Goal: Task Accomplishment & Management: Manage account settings

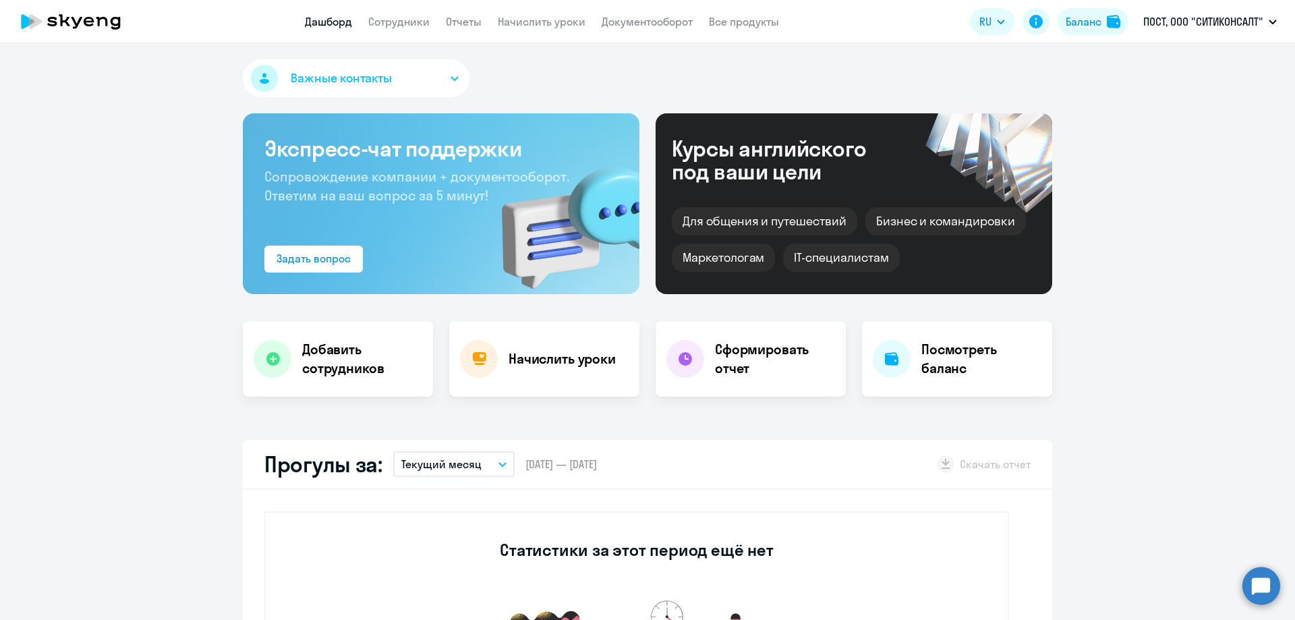
select select "30"
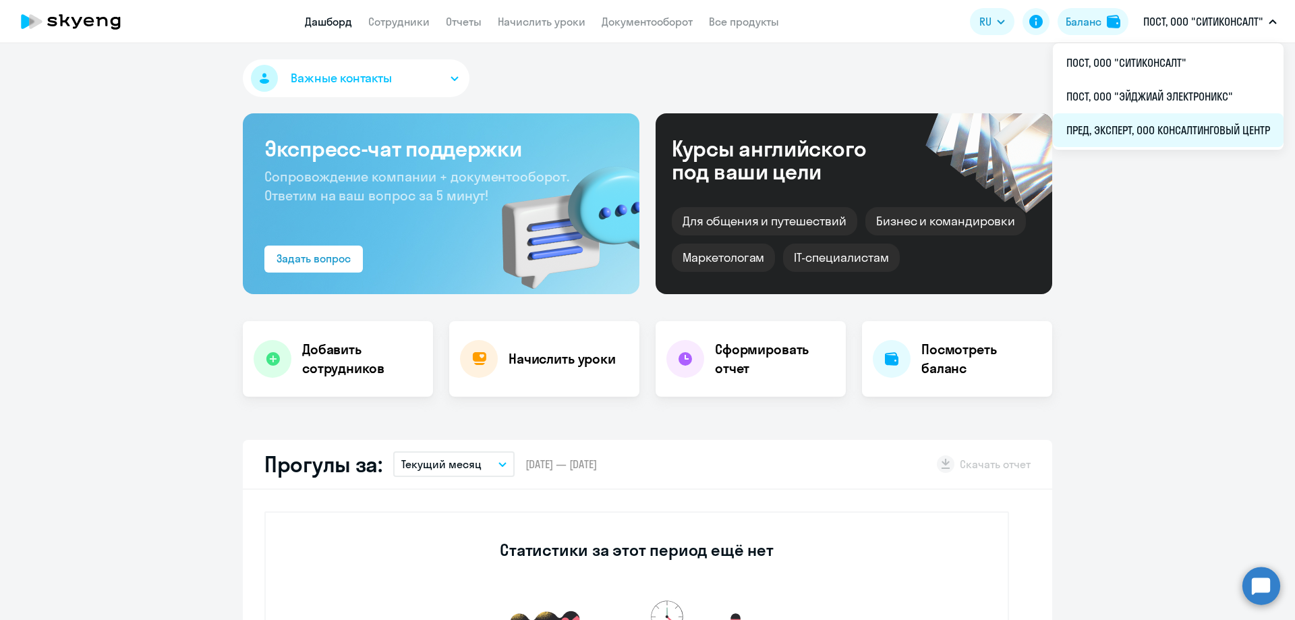
click at [1193, 125] on li "ПРЕД, ЭКСПЕРТ, ООО КОНСАЛТИНГОВЫЙ ЦЕНТР" at bounding box center [1168, 130] width 231 height 34
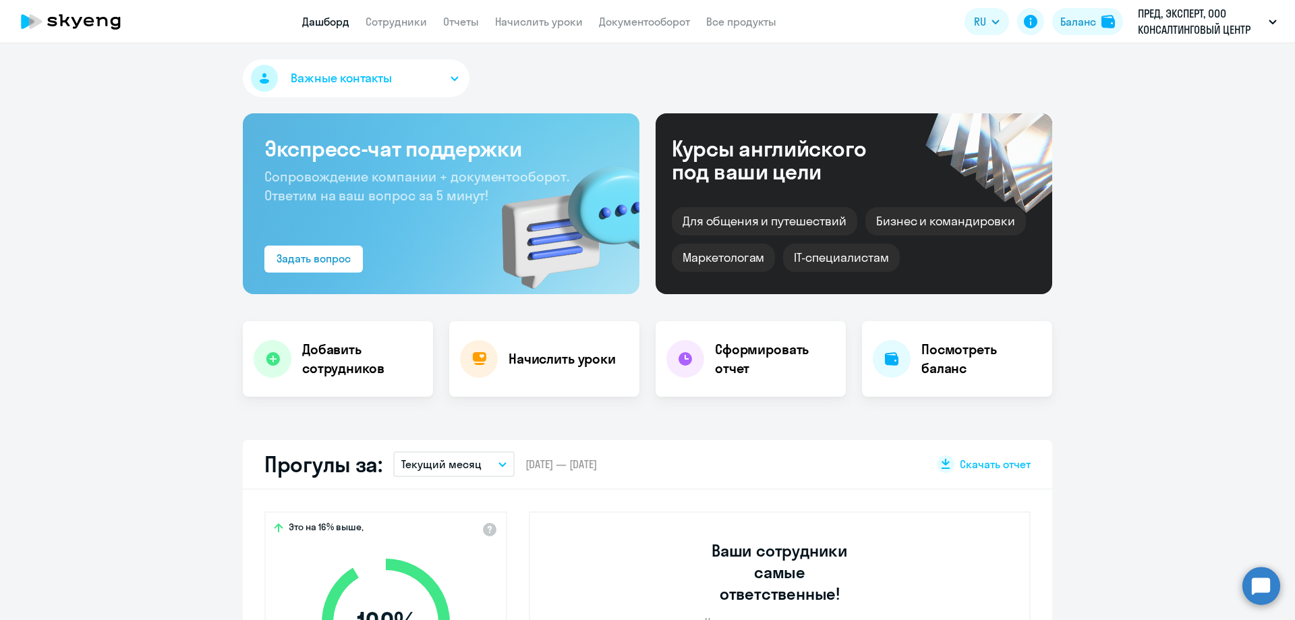
scroll to position [270, 0]
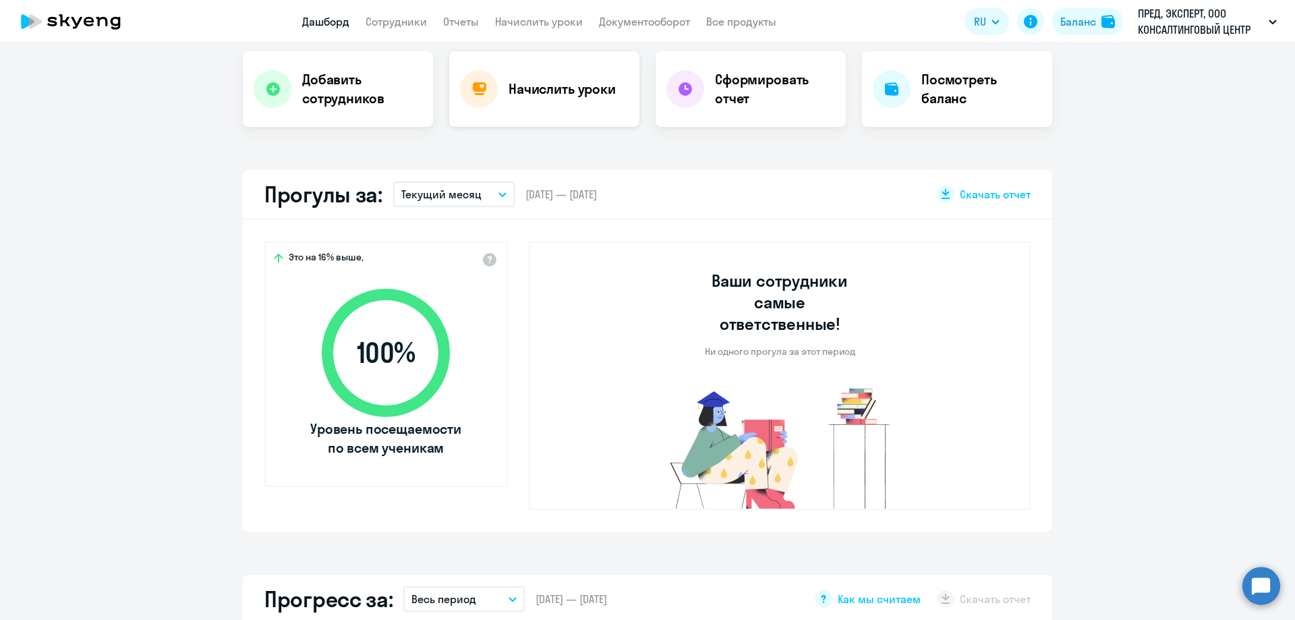
click at [538, 85] on h4 "Начислить уроки" at bounding box center [562, 89] width 107 height 19
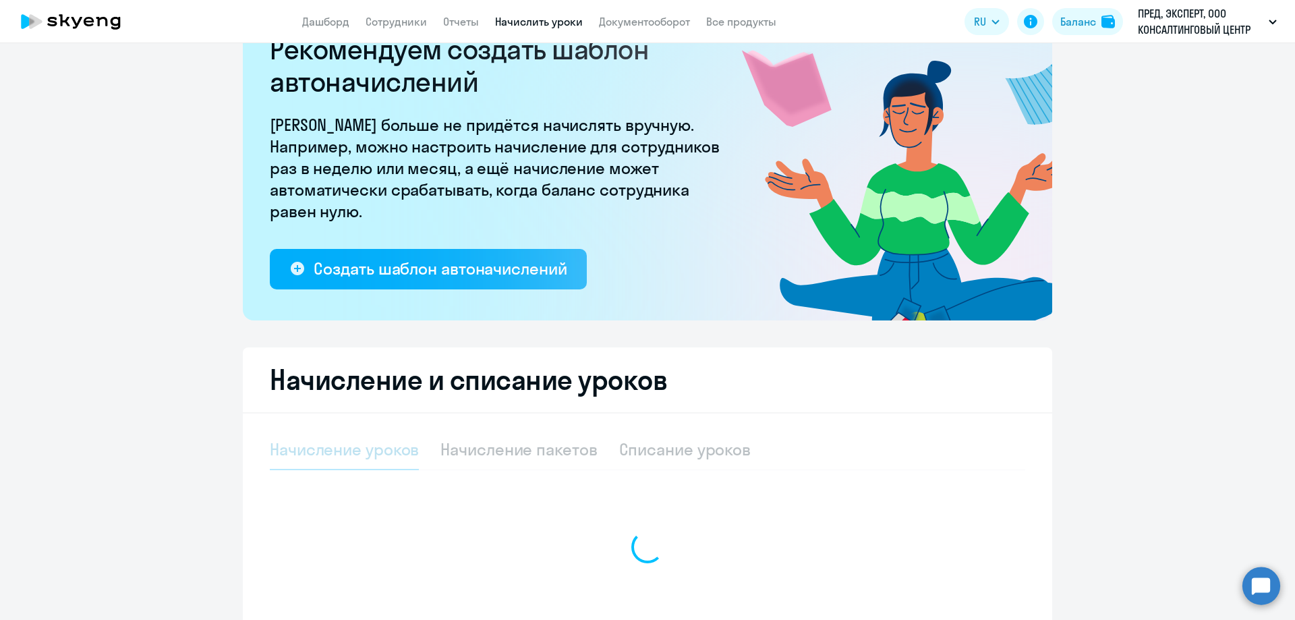
scroll to position [177, 0]
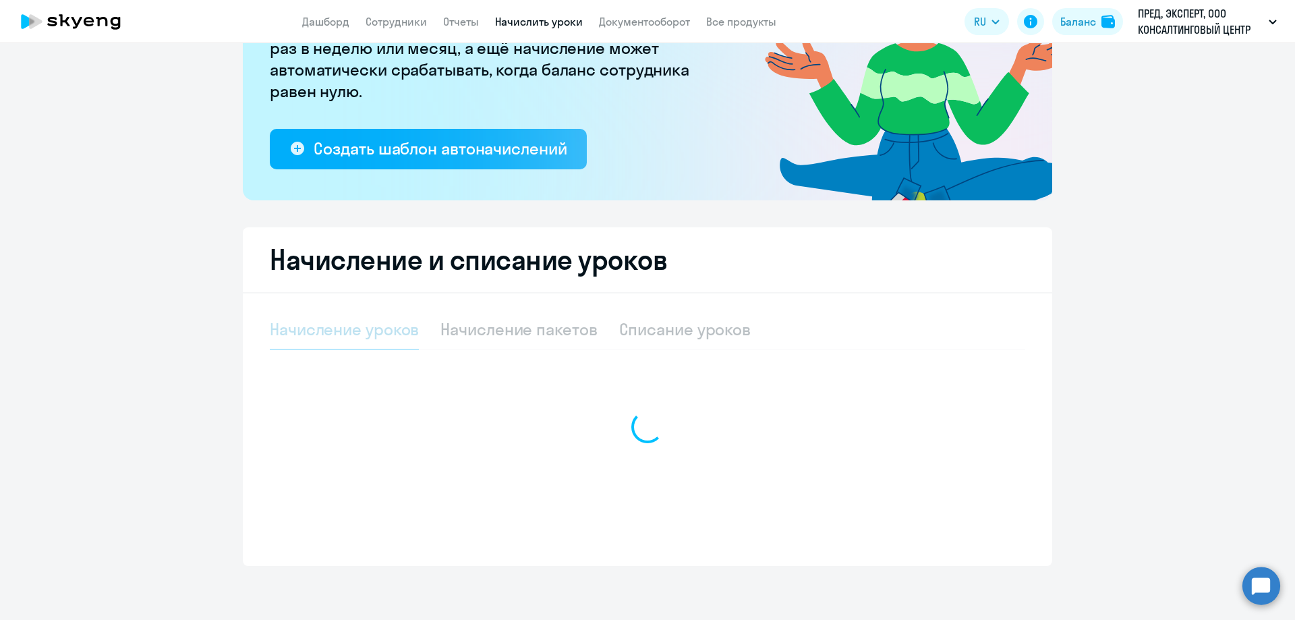
select select "10"
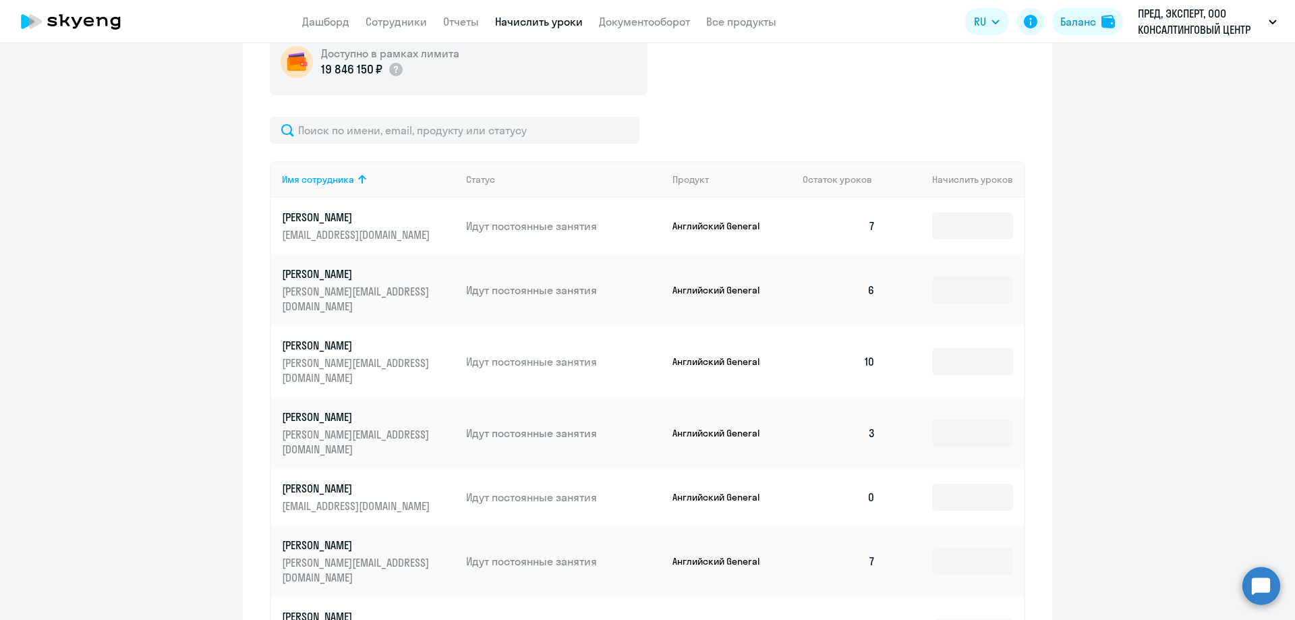
scroll to position [649, 0]
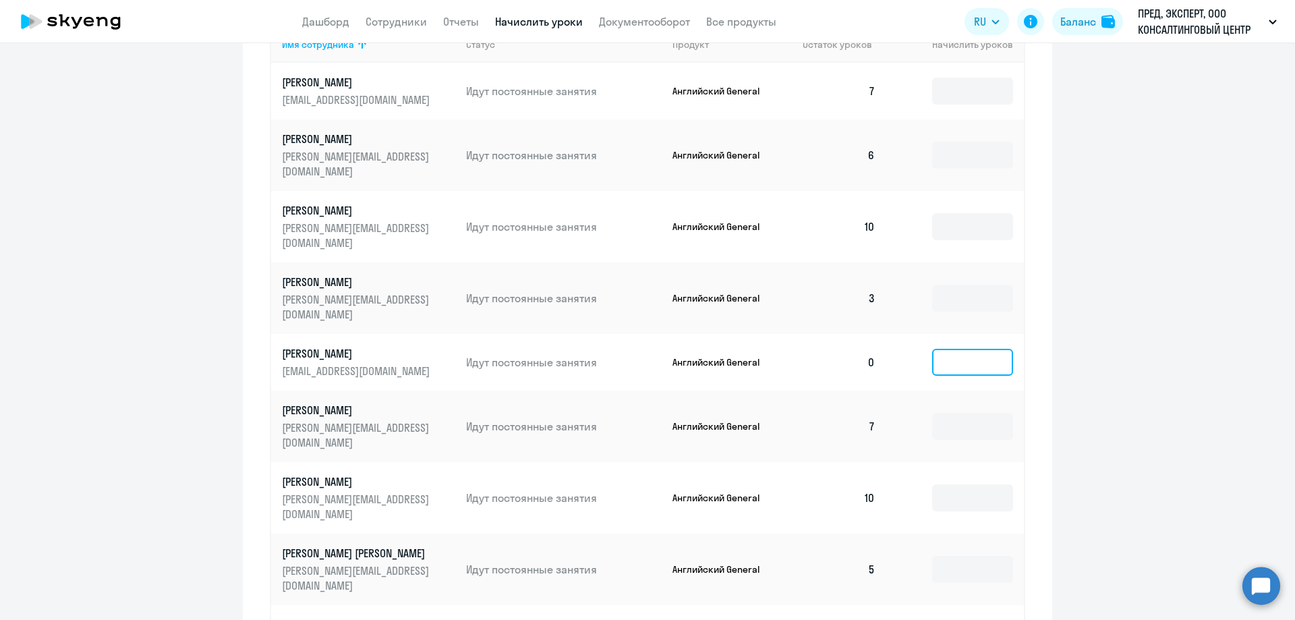
click at [949, 349] on input at bounding box center [972, 362] width 81 height 27
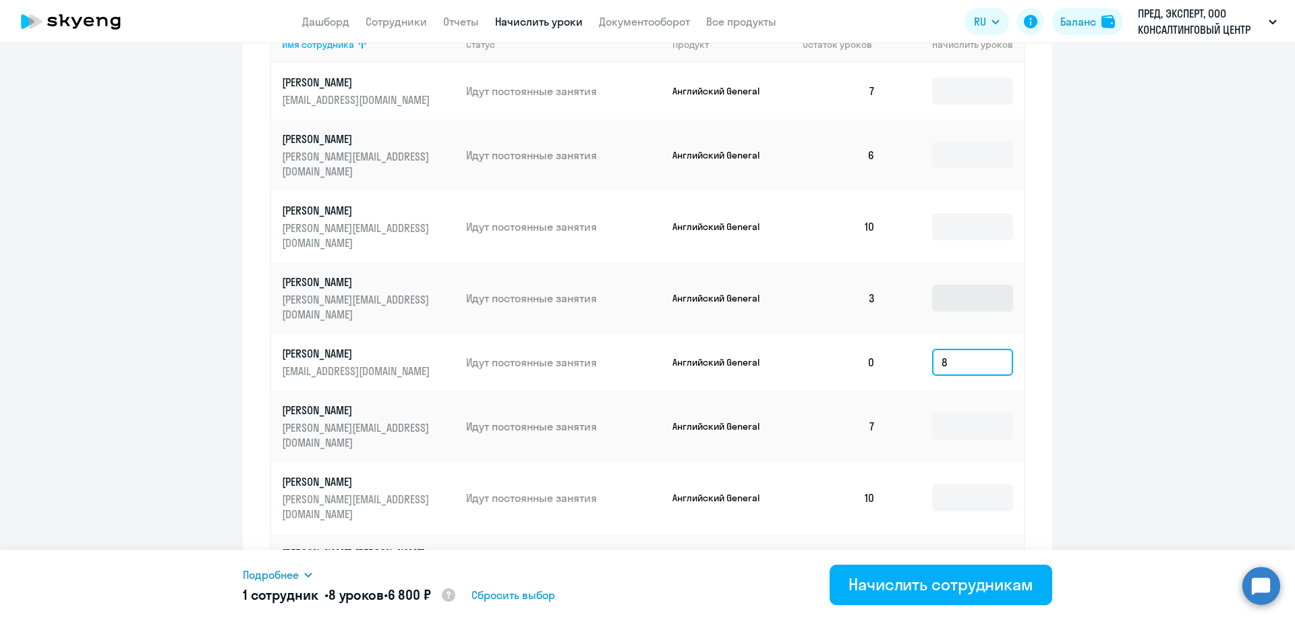
type input "8"
click at [957, 274] on td at bounding box center [955, 297] width 138 height 71
click at [957, 285] on input at bounding box center [972, 298] width 81 height 27
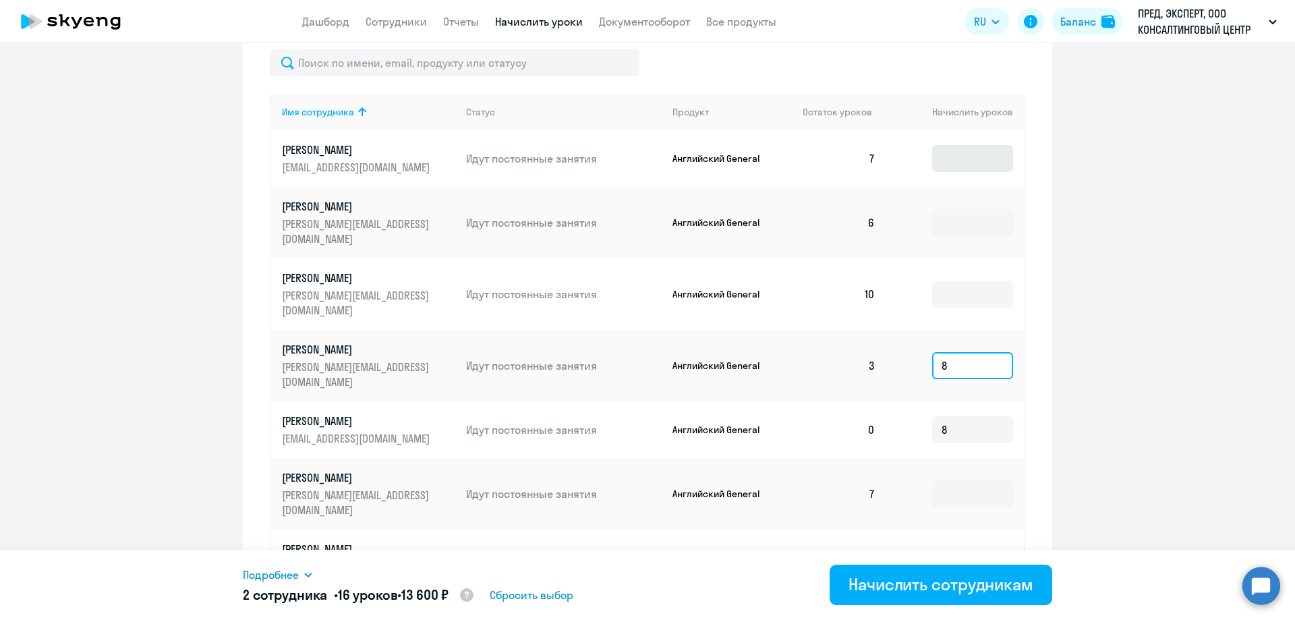
type input "8"
click at [958, 161] on input at bounding box center [972, 158] width 81 height 27
type input "8"
click at [952, 209] on input at bounding box center [972, 222] width 81 height 27
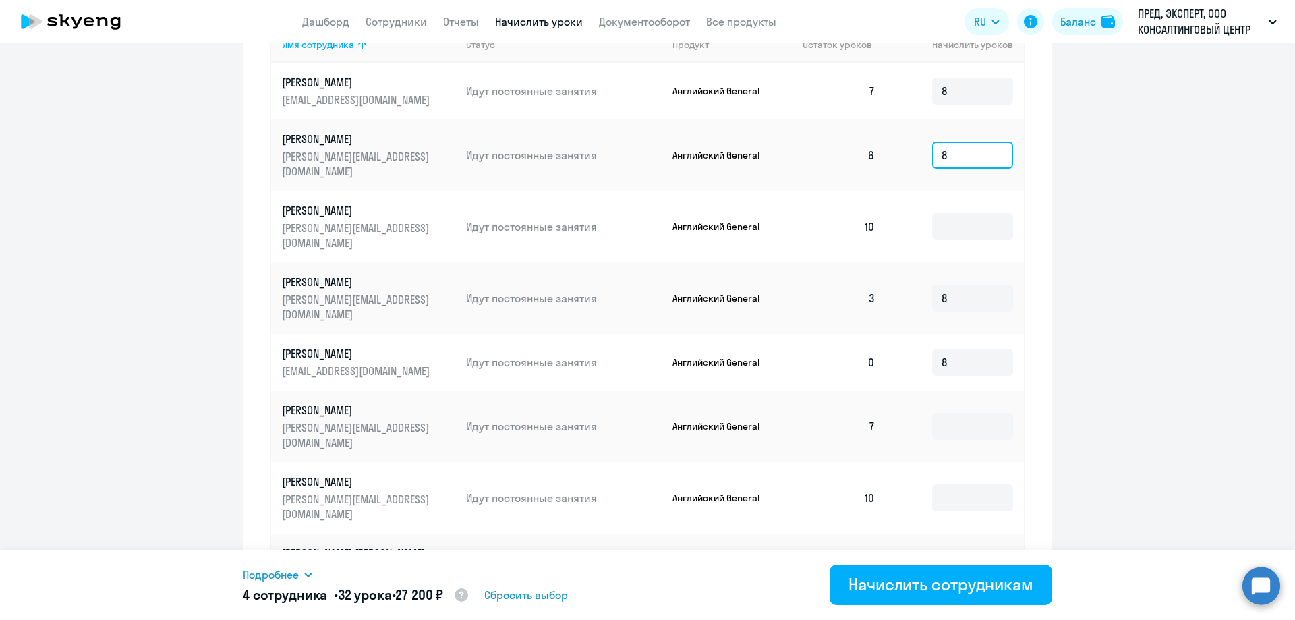
scroll to position [716, 0]
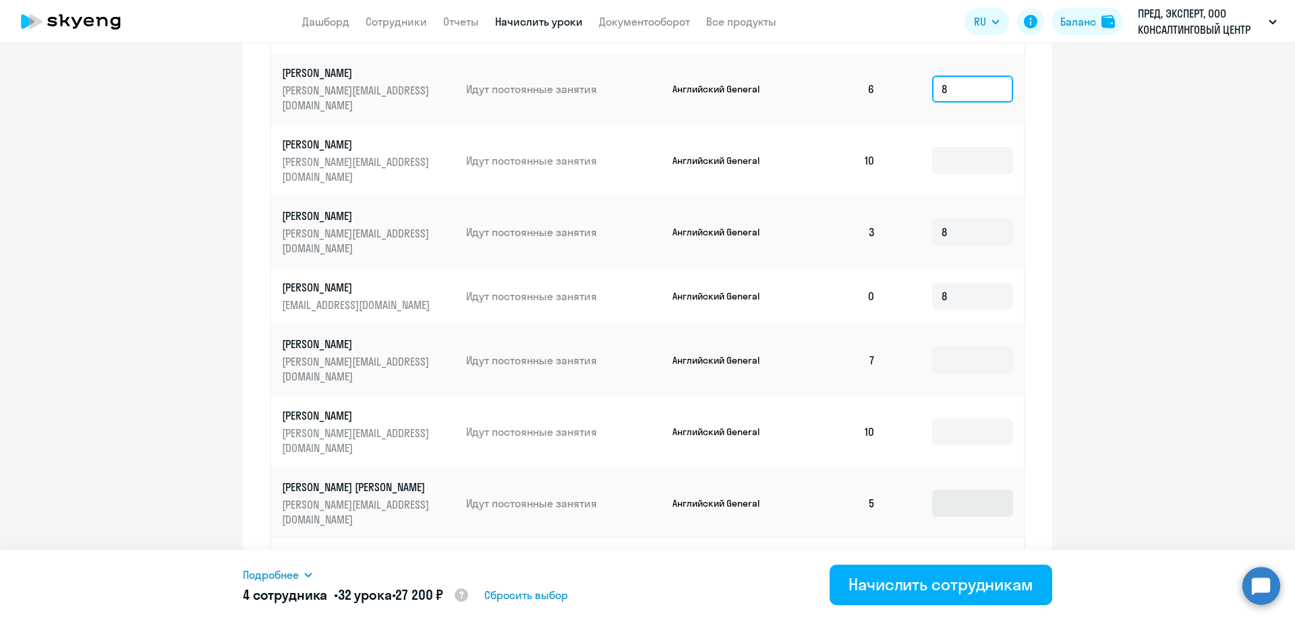
type input "8"
click at [958, 490] on input at bounding box center [972, 503] width 81 height 27
type input "8"
click at [934, 347] on input at bounding box center [972, 360] width 81 height 27
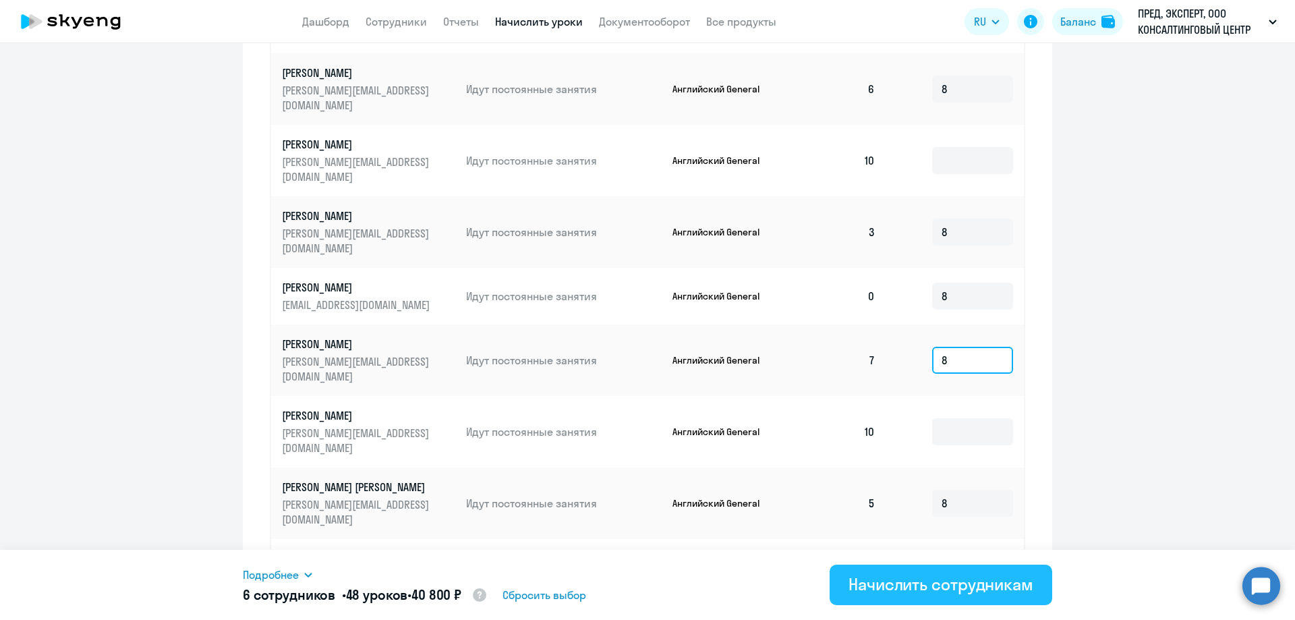
type input "8"
click at [956, 585] on div "Начислить сотрудникам" at bounding box center [940, 584] width 185 height 22
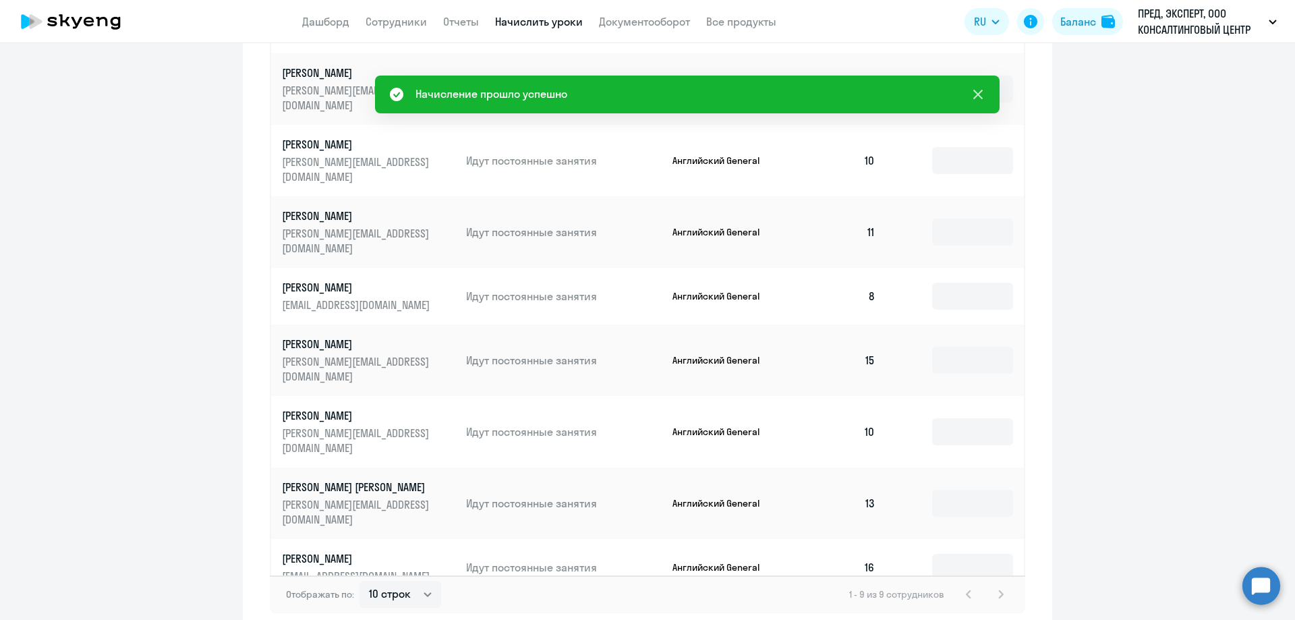
click at [975, 96] on icon at bounding box center [978, 94] width 16 height 16
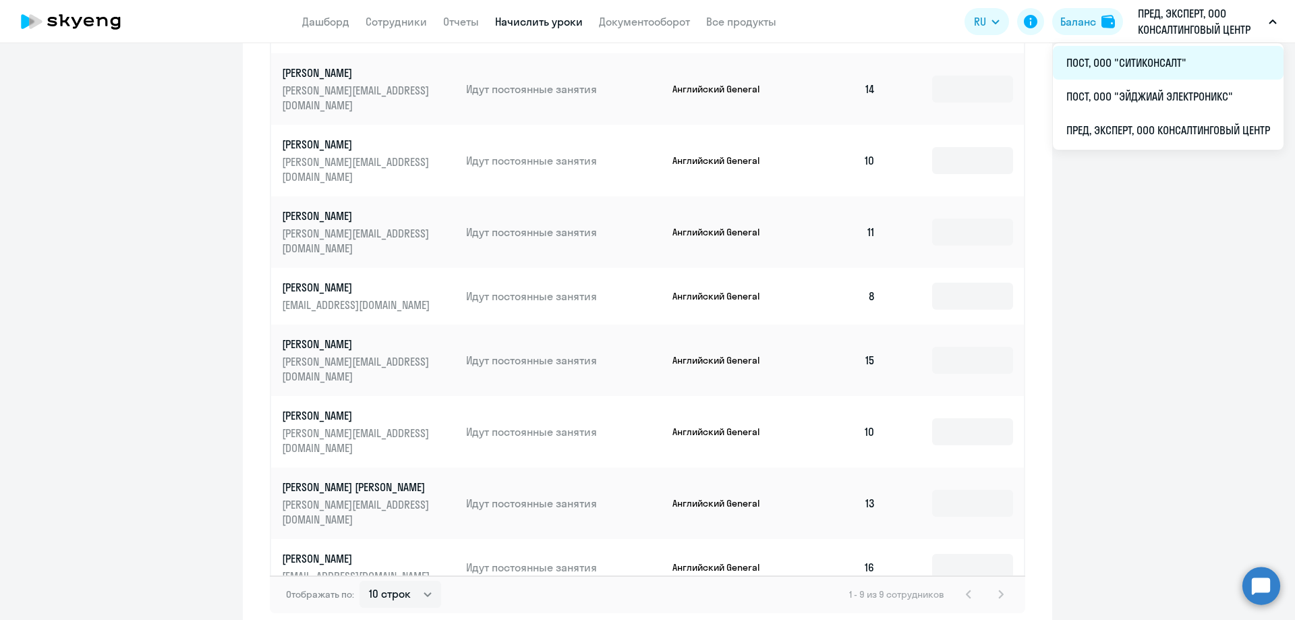
click at [1145, 67] on li "ПОСТ, ООО "СИТИКОНСАЛТ"" at bounding box center [1168, 63] width 231 height 34
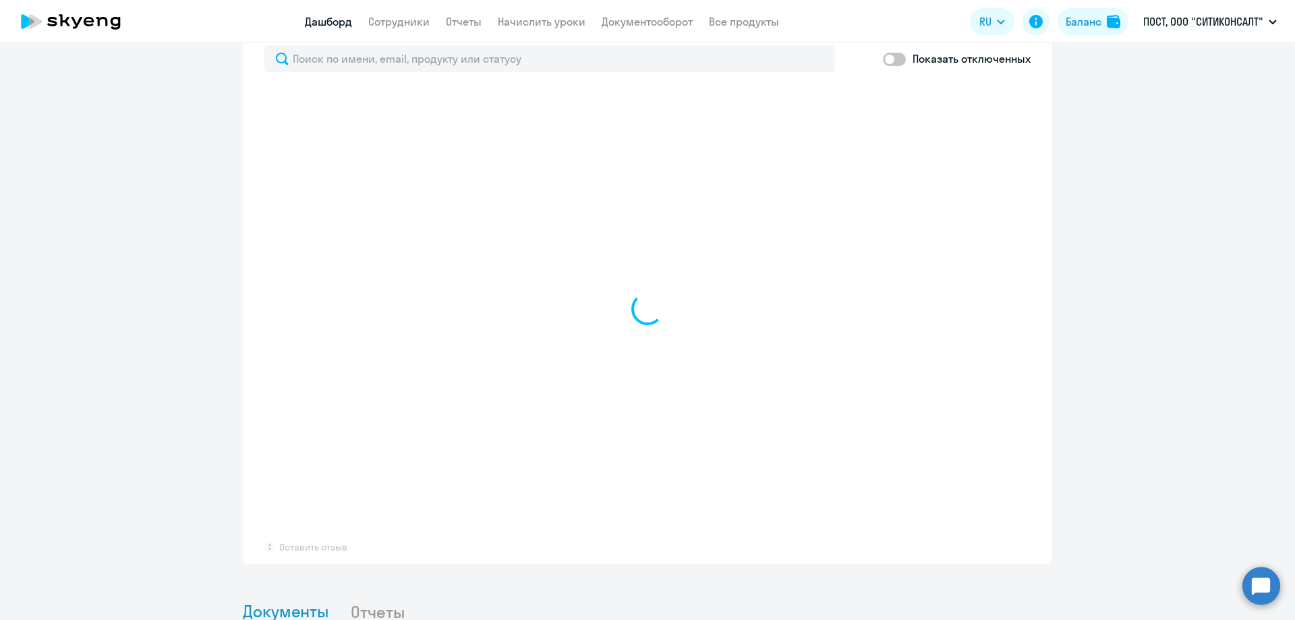
scroll to position [837, 0]
select select "30"
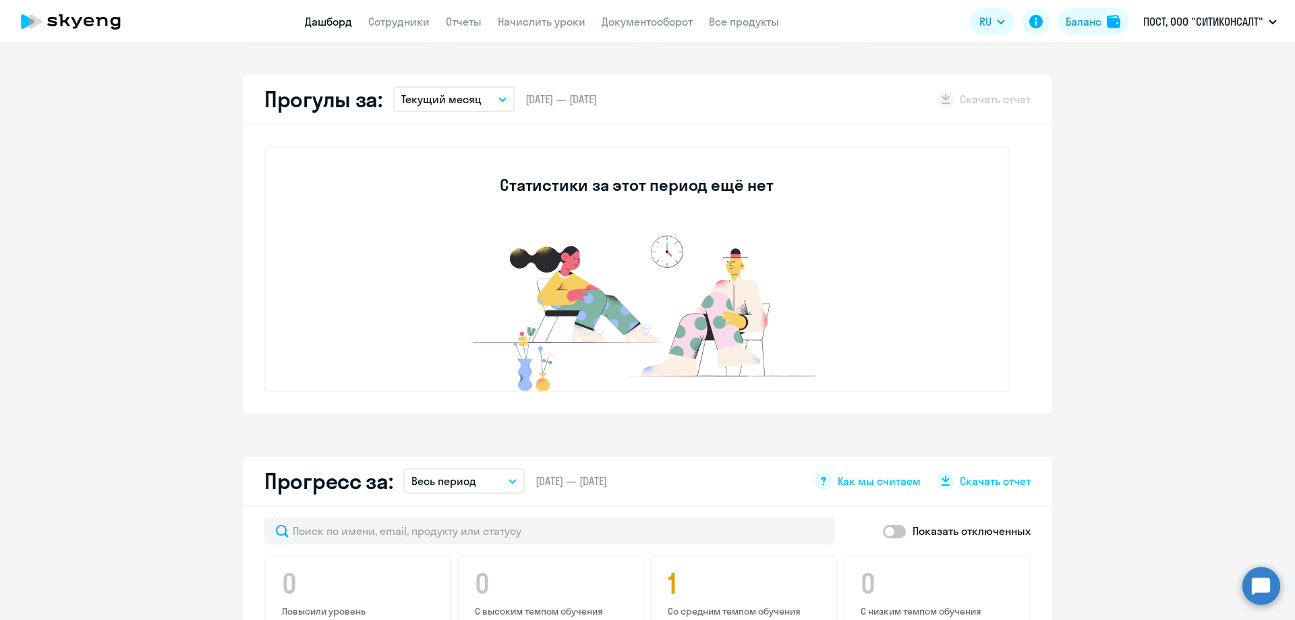
scroll to position [95, 0]
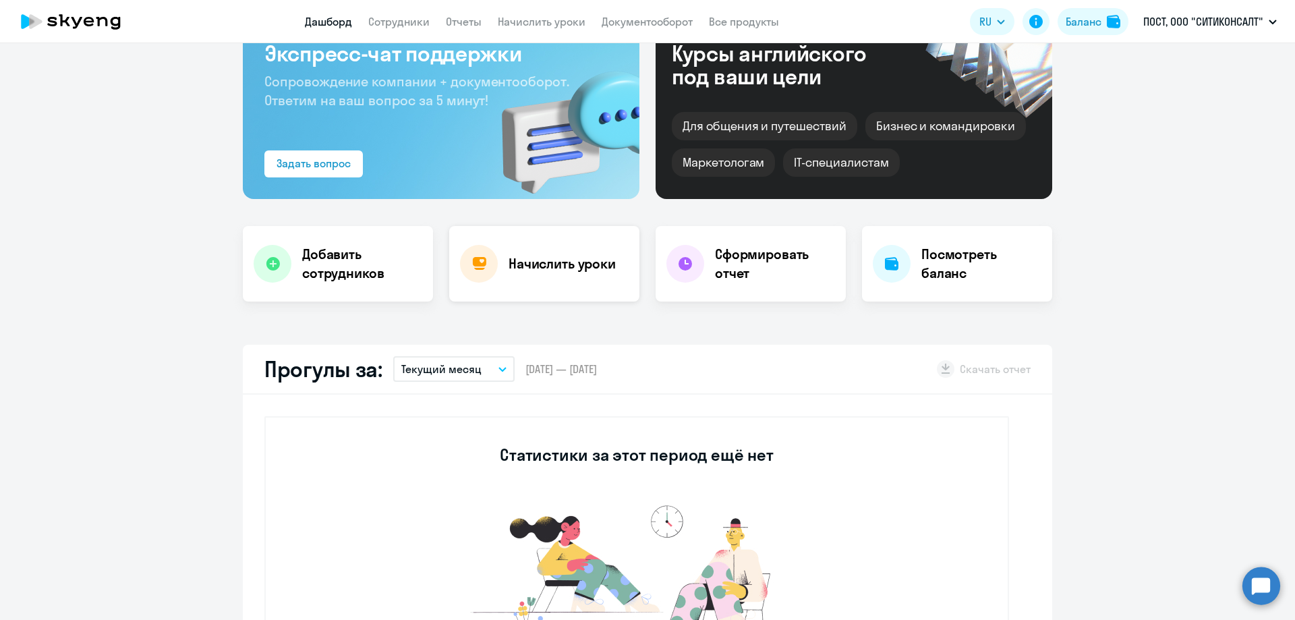
click at [535, 260] on h4 "Начислить уроки" at bounding box center [562, 263] width 107 height 19
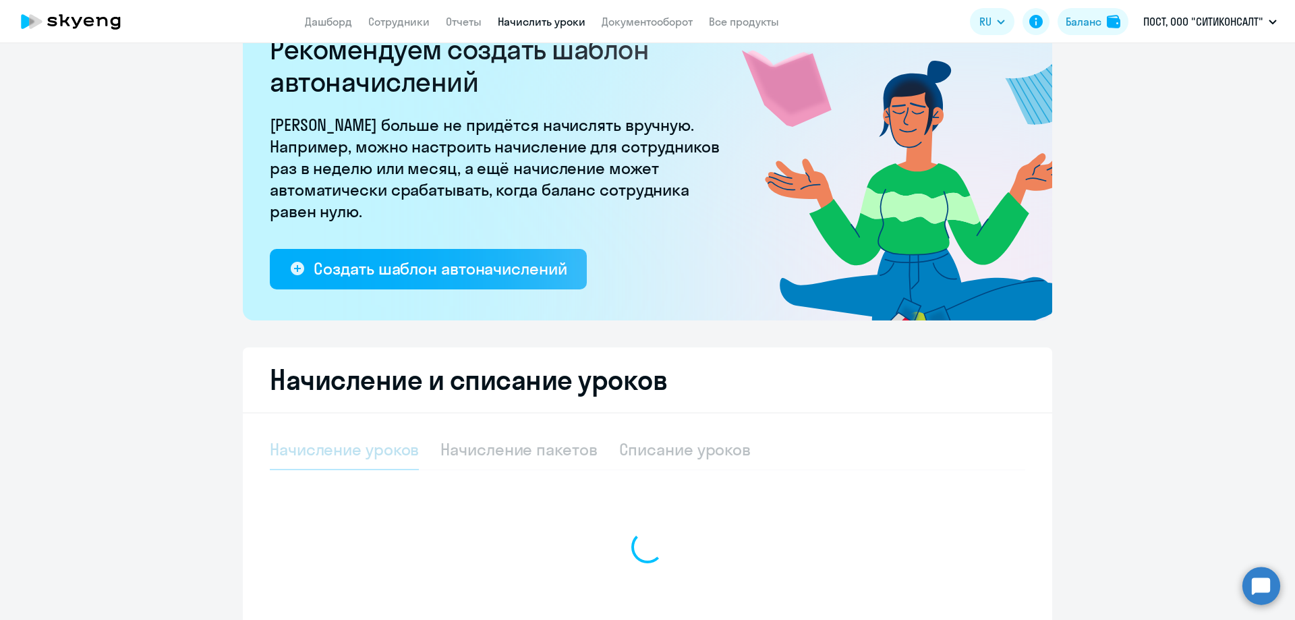
select select "10"
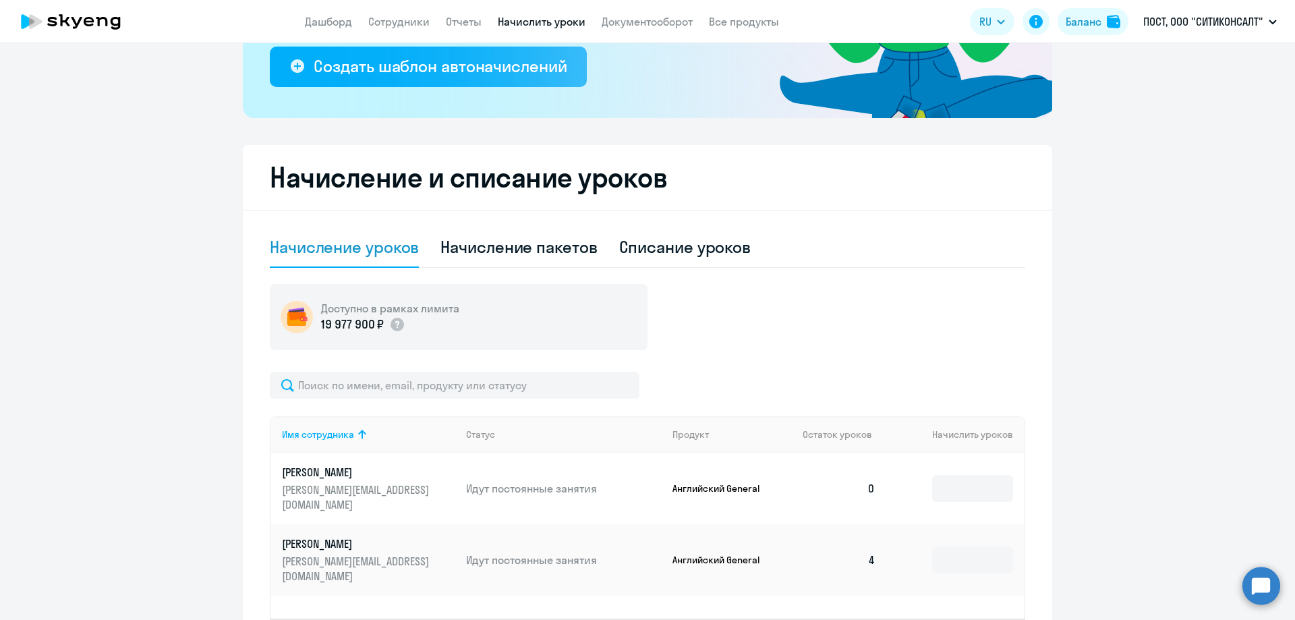
scroll to position [372, 0]
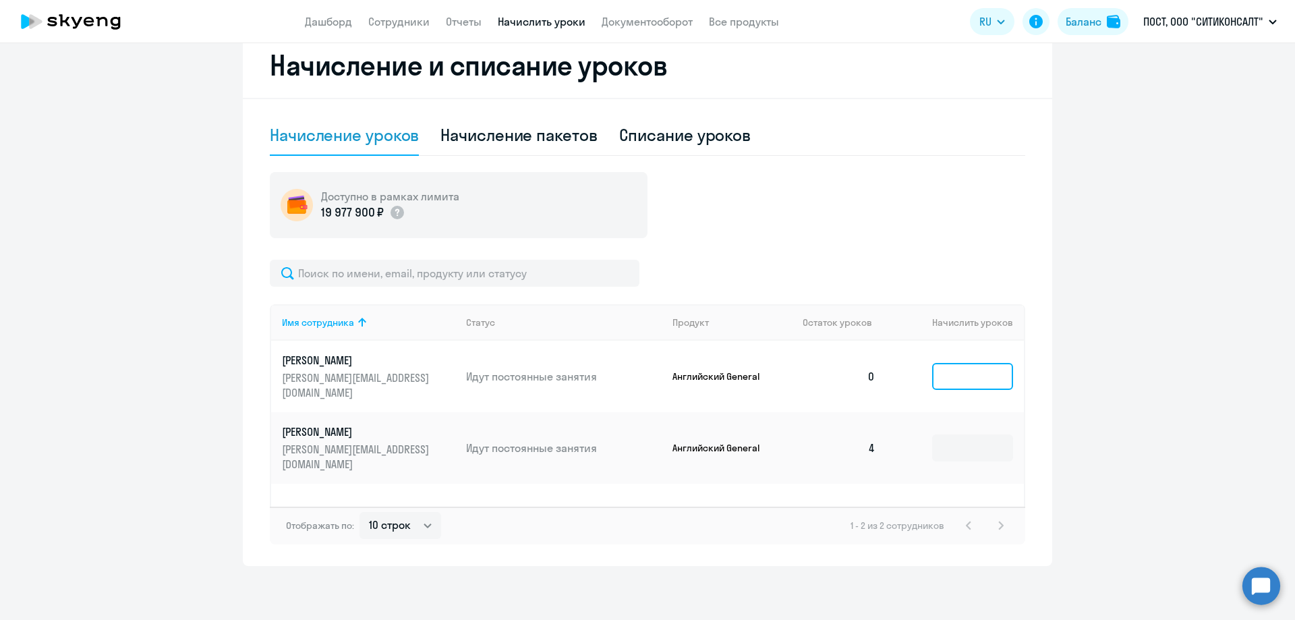
click at [965, 370] on input at bounding box center [972, 376] width 81 height 27
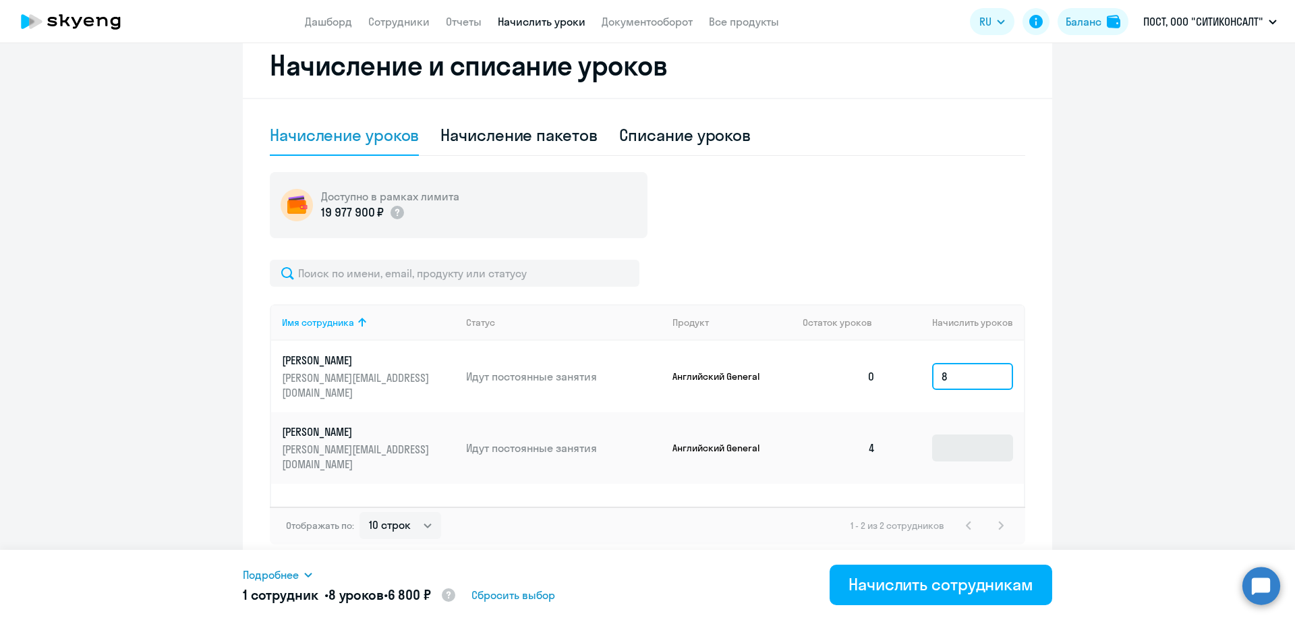
type input "8"
click at [962, 434] on input at bounding box center [972, 447] width 81 height 27
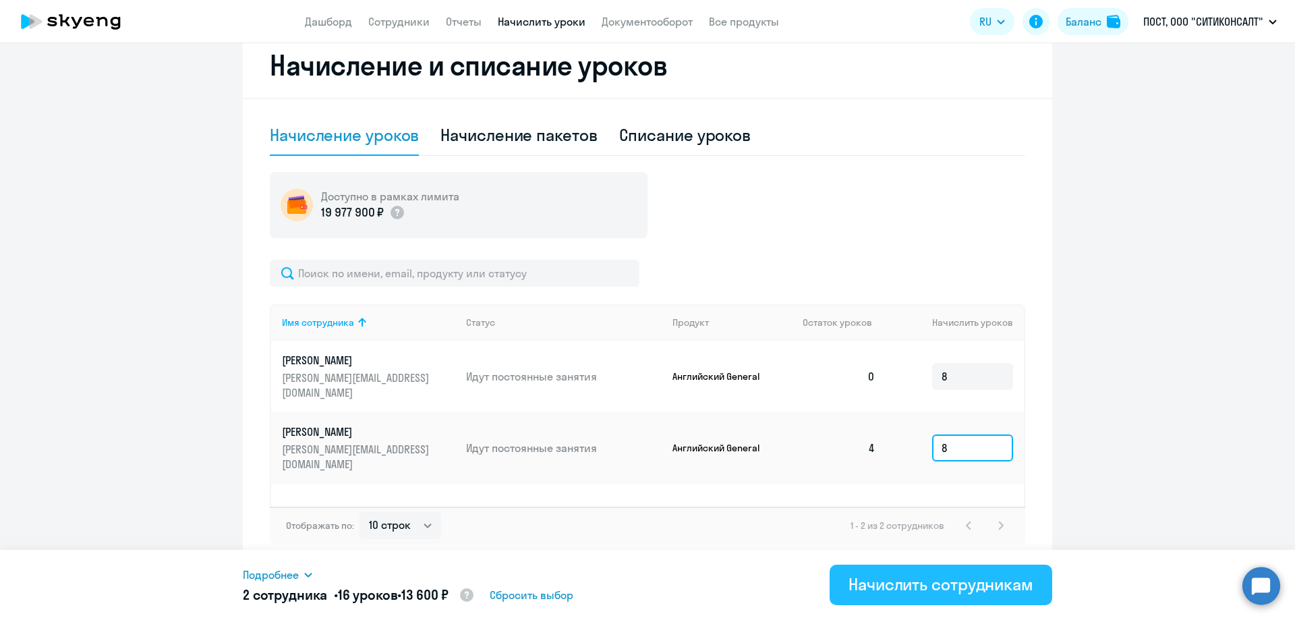
type input "8"
click at [942, 587] on div "Начислить сотрудникам" at bounding box center [940, 584] width 185 height 22
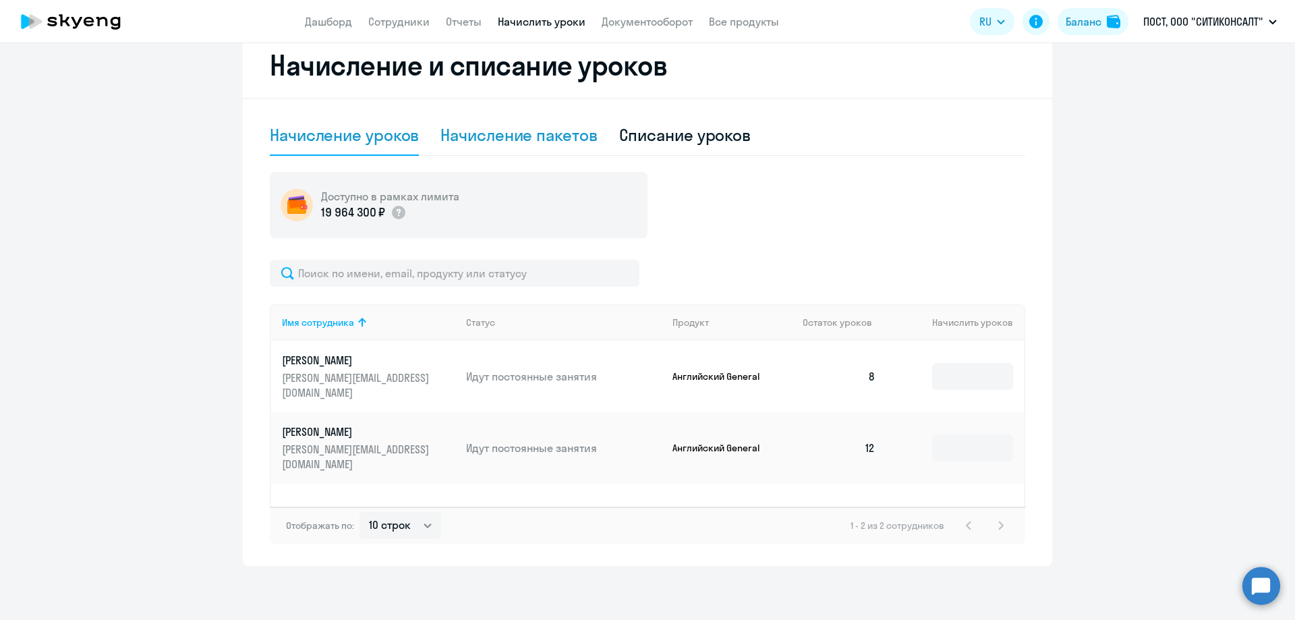
click at [518, 147] on div "Начисление пакетов" at bounding box center [518, 135] width 156 height 40
select select "10"
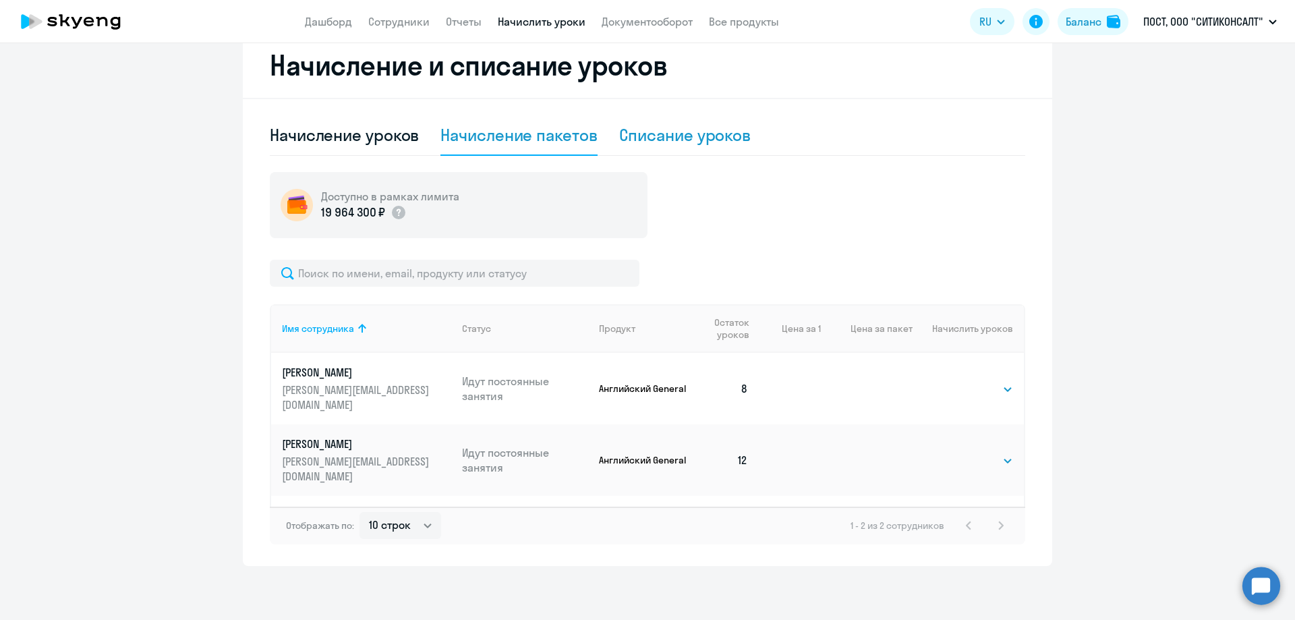
click at [619, 140] on div "Списание уроков" at bounding box center [685, 135] width 132 height 22
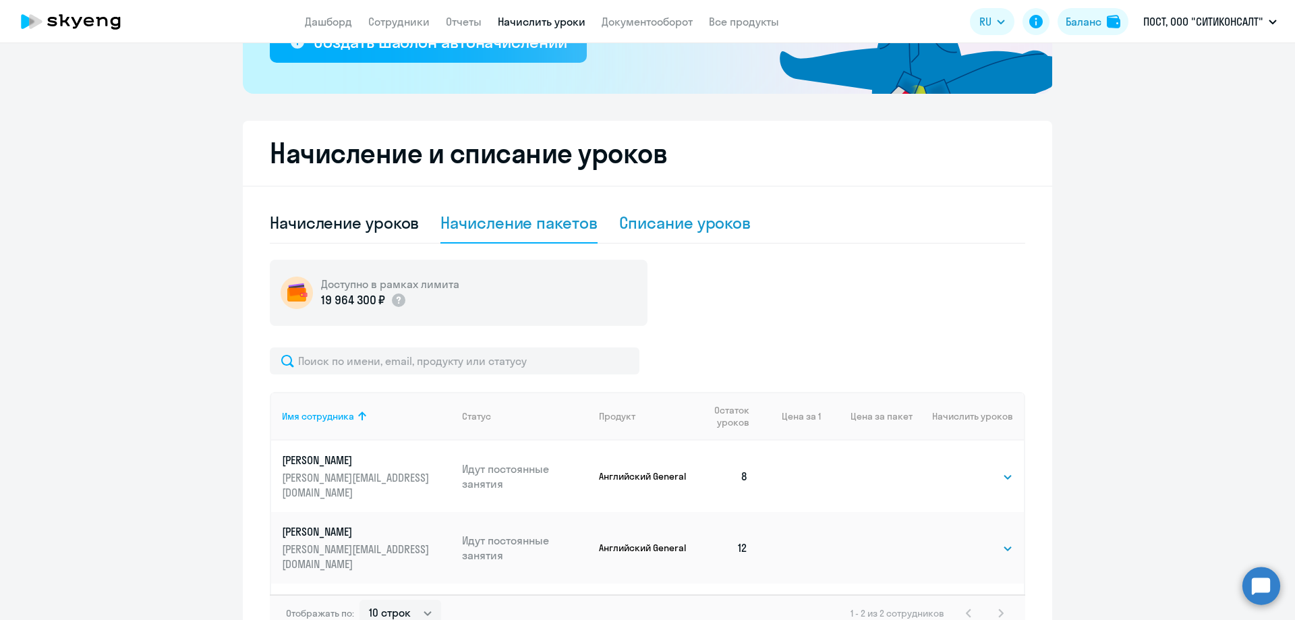
select select "10"
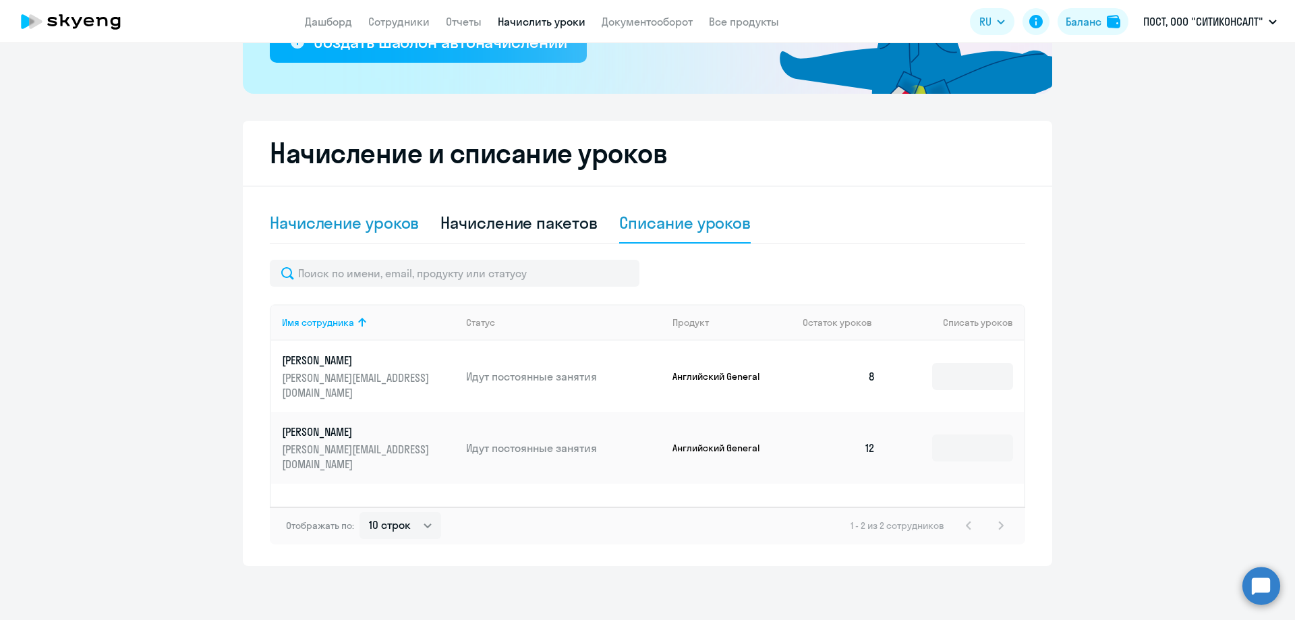
click at [330, 228] on div "Начисление уроков" at bounding box center [344, 223] width 149 height 22
select select "10"
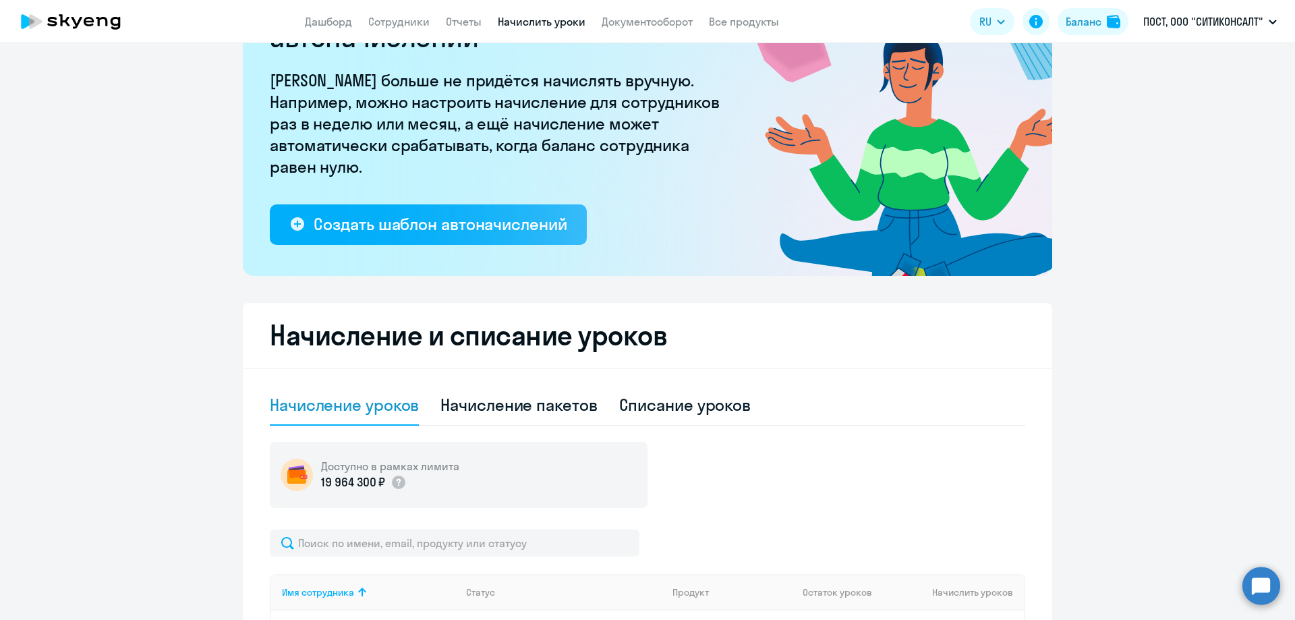
scroll to position [0, 0]
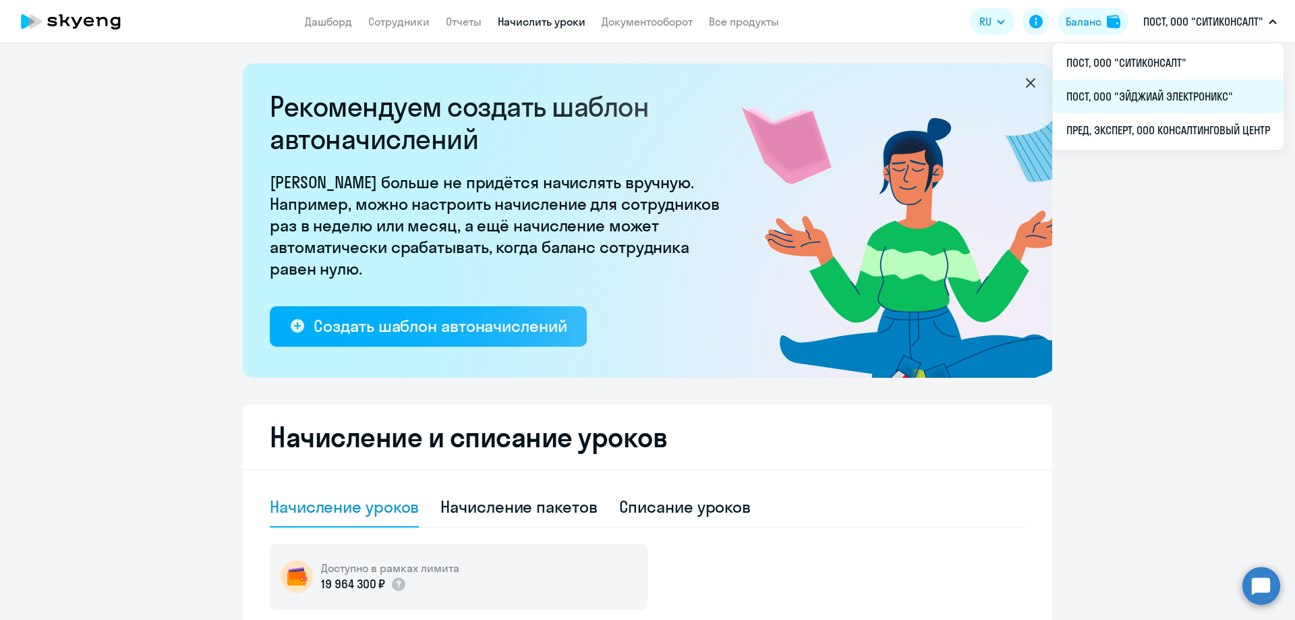
click at [1141, 94] on li "ПОСТ, ООО "ЭЙДЖИАЙ ЭЛЕКТРОНИКС"" at bounding box center [1168, 97] width 231 height 34
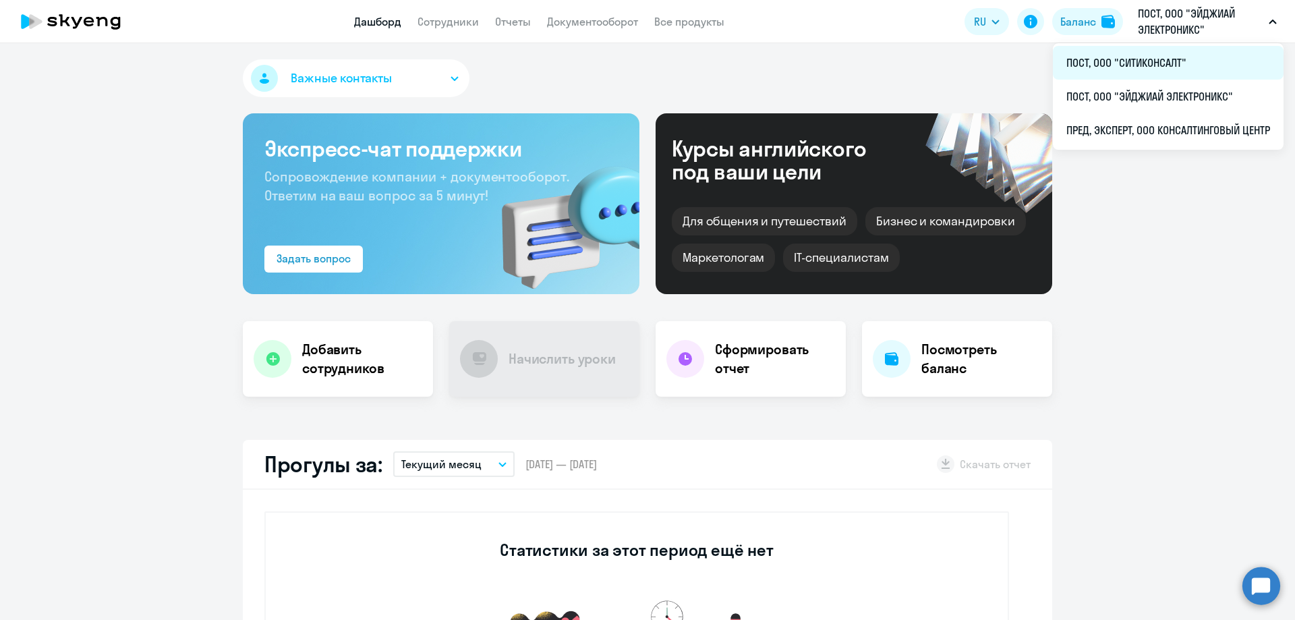
click at [1156, 58] on li "ПОСТ, ООО "СИТИКОНСАЛТ"" at bounding box center [1168, 63] width 231 height 34
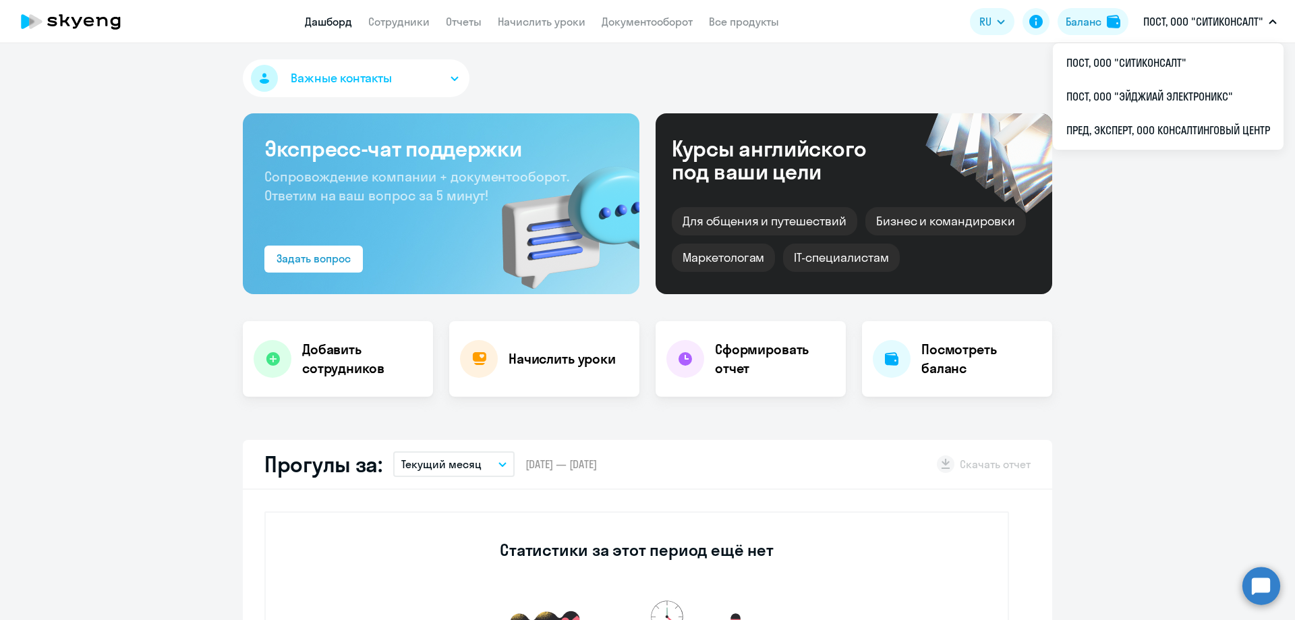
click at [1169, 25] on p "ПОСТ, ООО "СИТИКОНСАЛТ"" at bounding box center [1203, 21] width 120 height 16
click at [1173, 38] on app-header "Дашборд Сотрудники Отчеты Начислить уроки Документооборот Все продукты Дашборд …" at bounding box center [647, 21] width 1295 height 43
select select "30"
click at [1173, 28] on p "ПОСТ, ООО "СИТИКОНСАЛТ"" at bounding box center [1203, 21] width 120 height 16
click at [1157, 136] on li "ПРЕД, ЭКСПЕРТ, ООО КОНСАЛТИНГОВЫЙ ЦЕНТР" at bounding box center [1168, 130] width 231 height 34
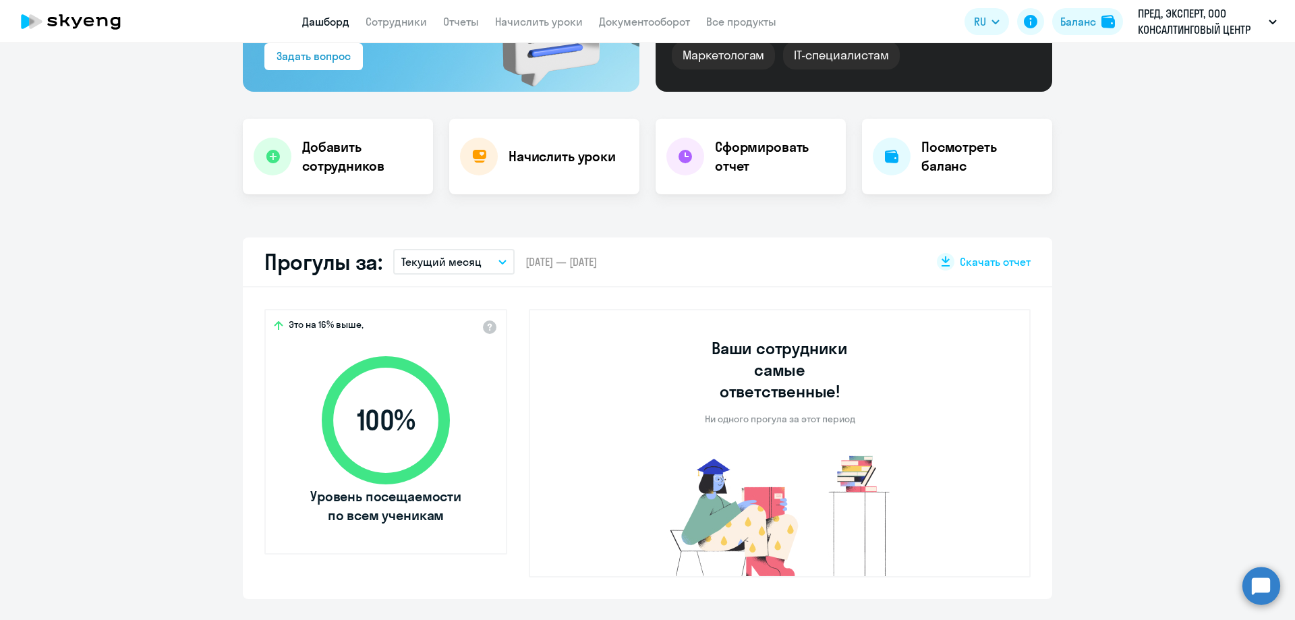
scroll to position [405, 0]
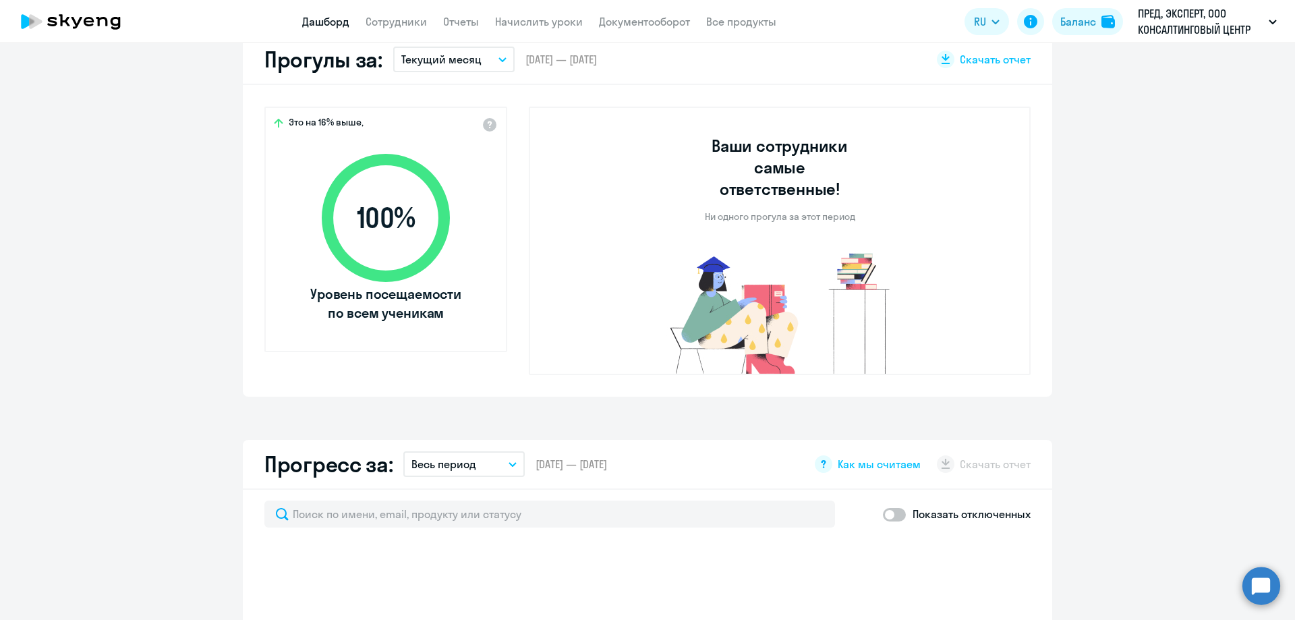
select select "30"
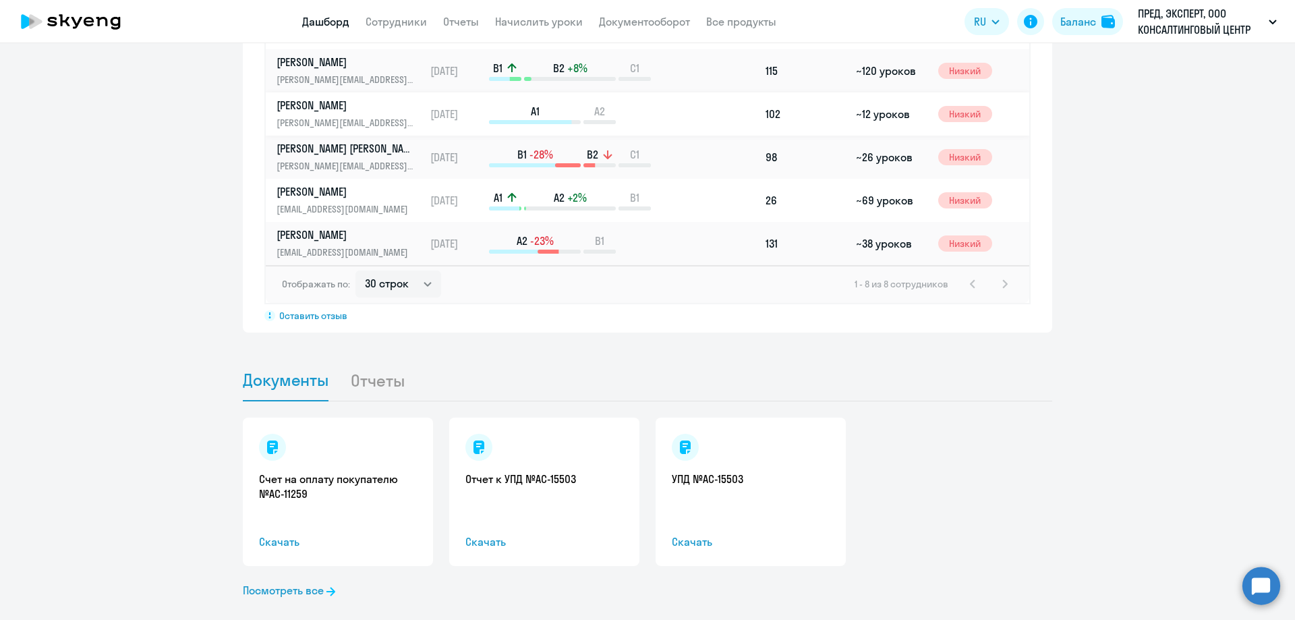
scroll to position [0, 0]
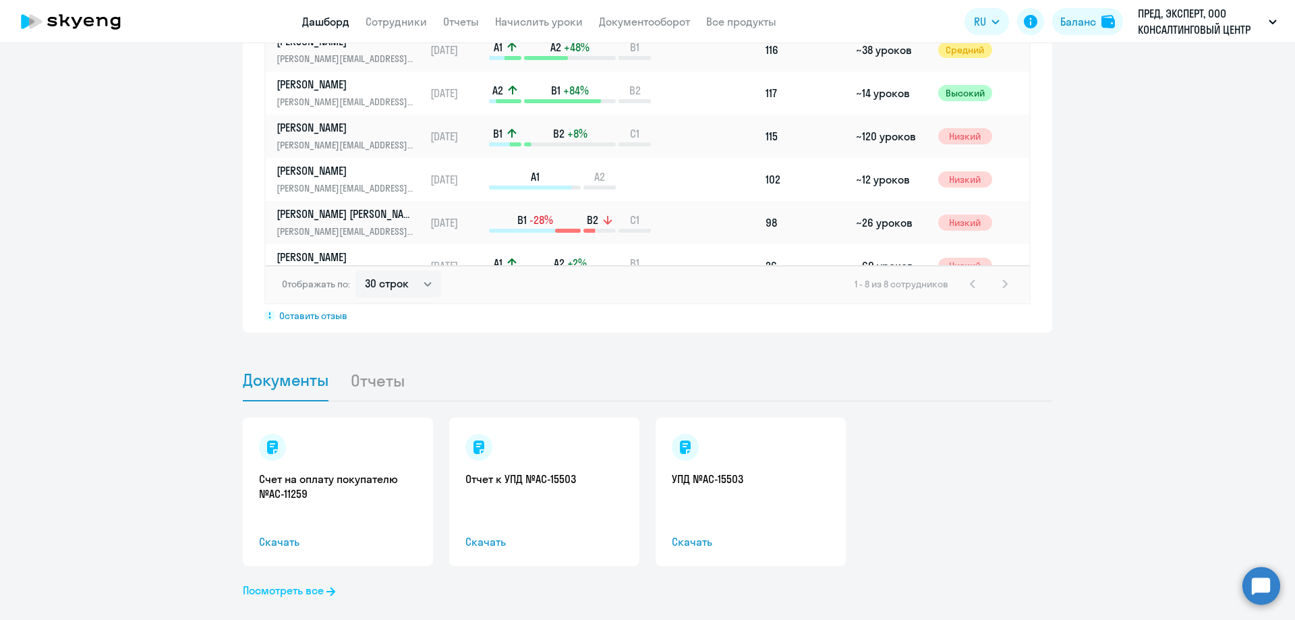
click at [304, 582] on link "Посмотреть все" at bounding box center [289, 590] width 92 height 16
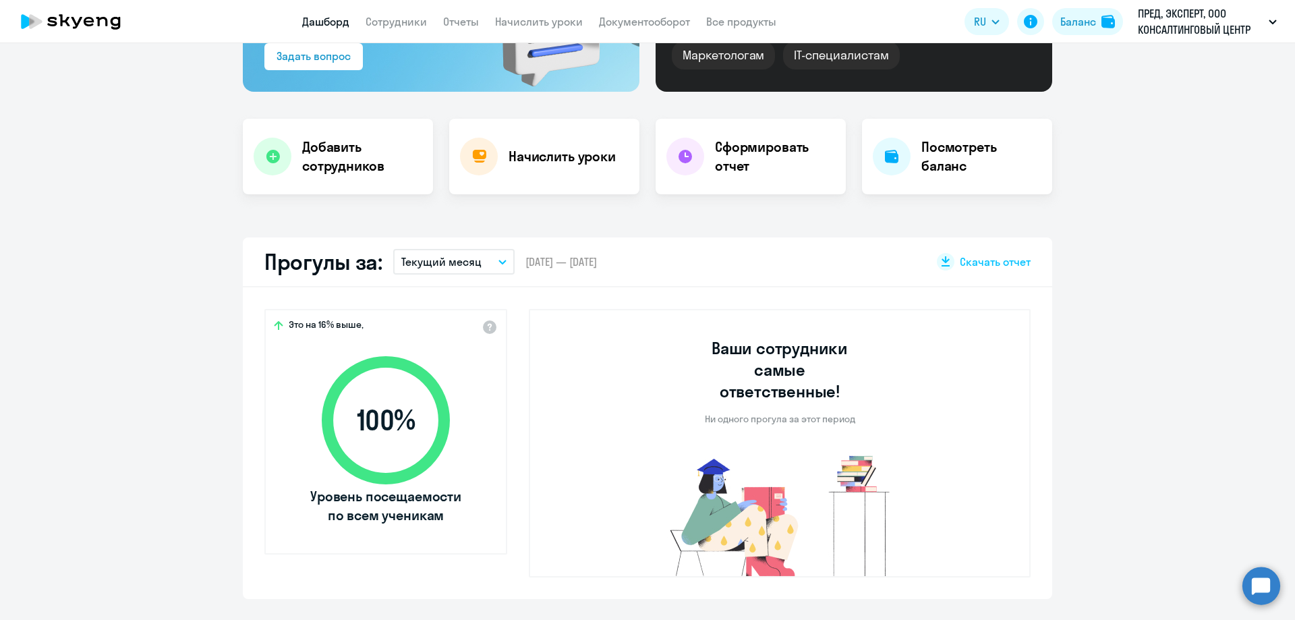
scroll to position [405, 0]
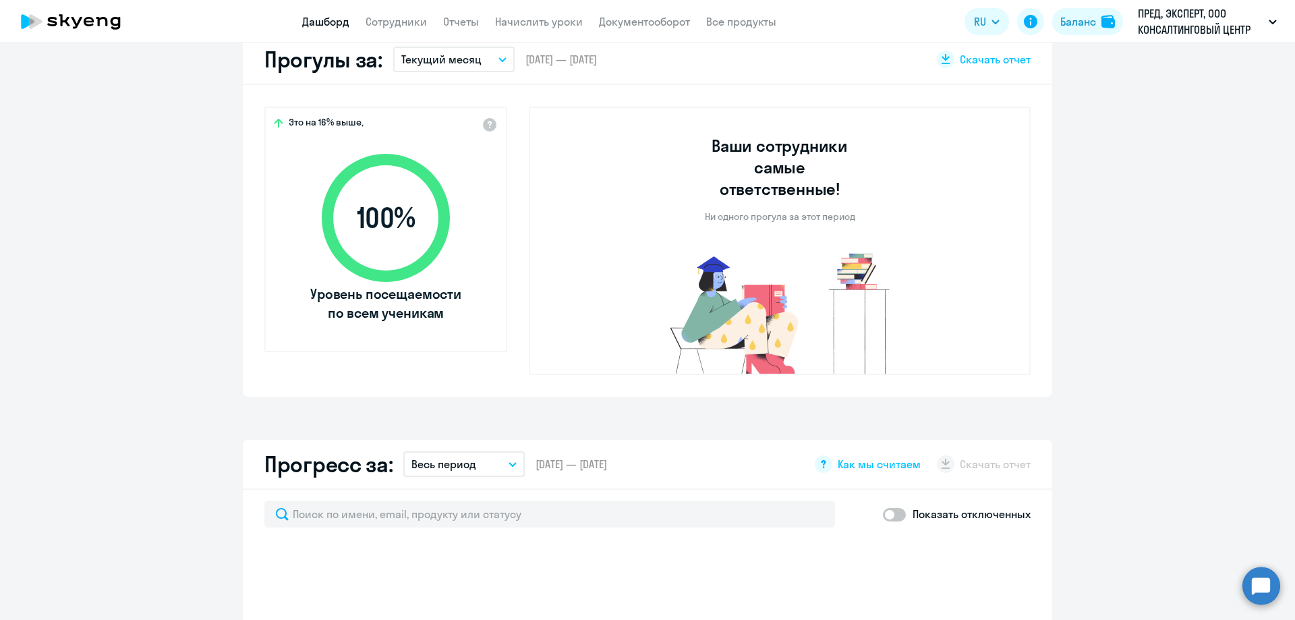
select select "30"
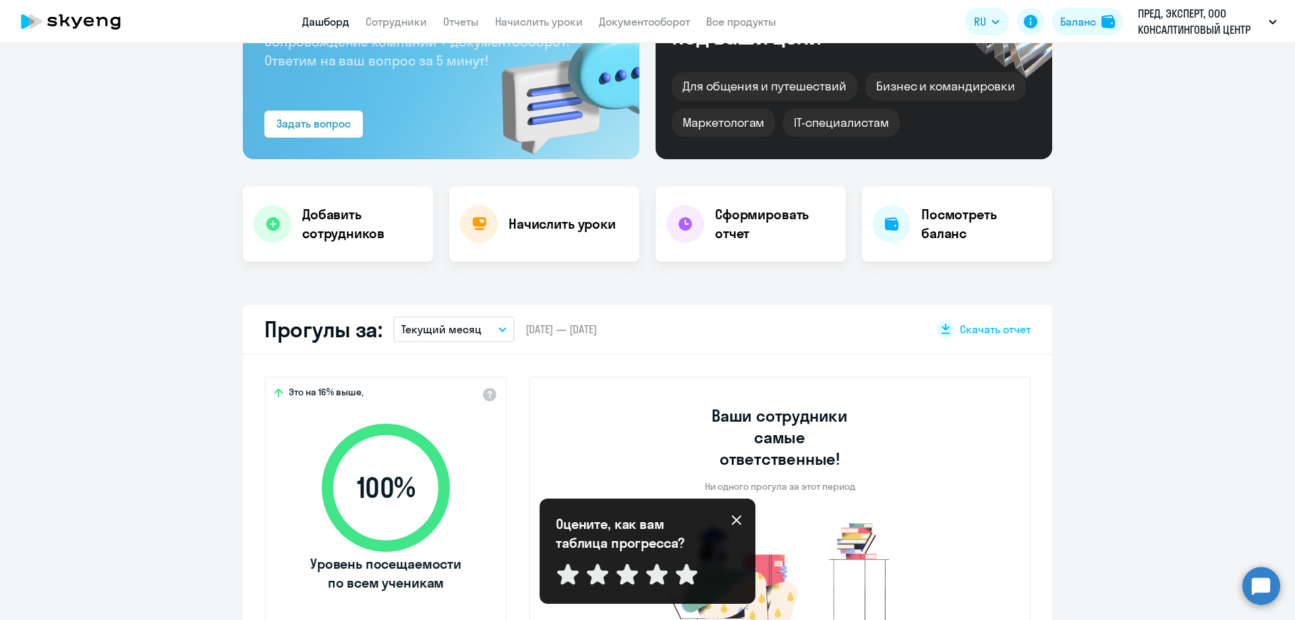
scroll to position [0, 0]
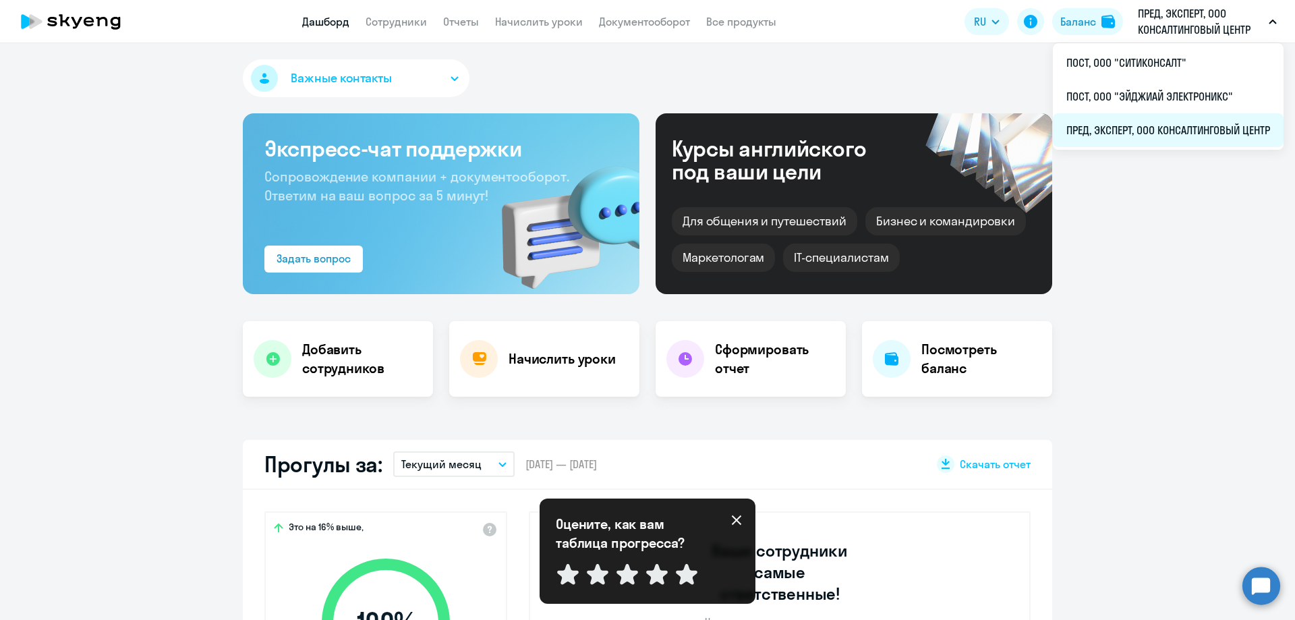
click at [1175, 125] on li "ПРЕД, ЭКСПЕРТ, ООО КОНСАЛТИНГОВЫЙ ЦЕНТР" at bounding box center [1168, 130] width 231 height 34
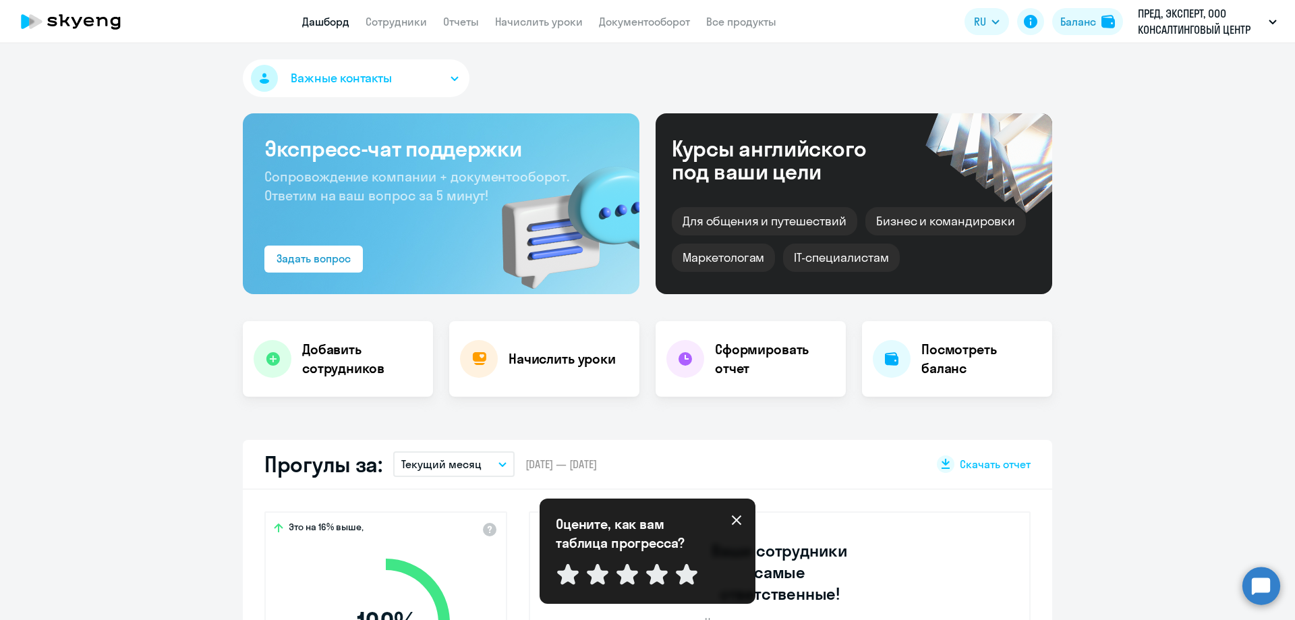
scroll to position [202, 0]
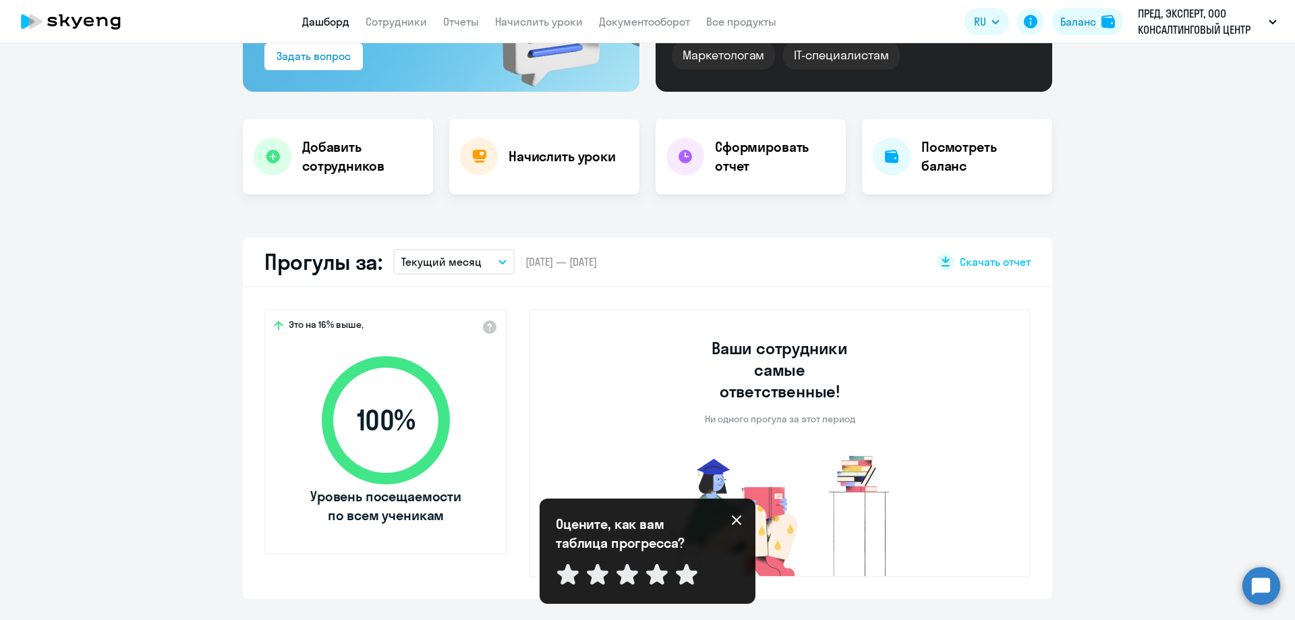
click at [736, 521] on icon at bounding box center [736, 519] width 9 height 9
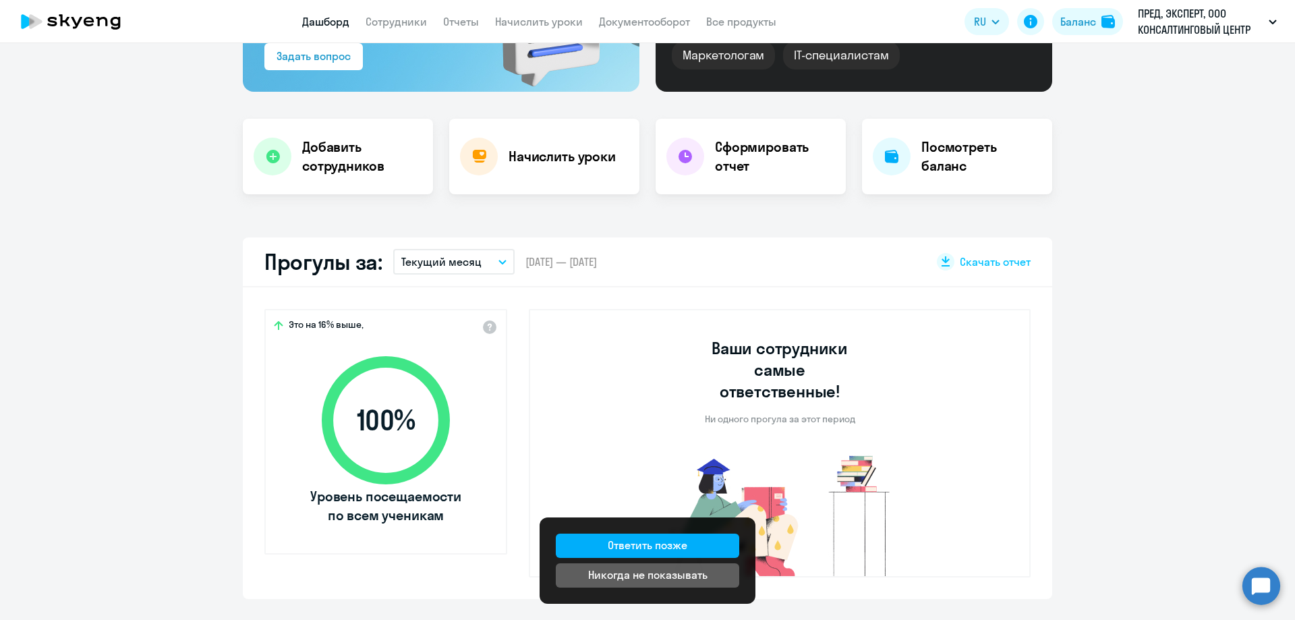
scroll to position [0, 0]
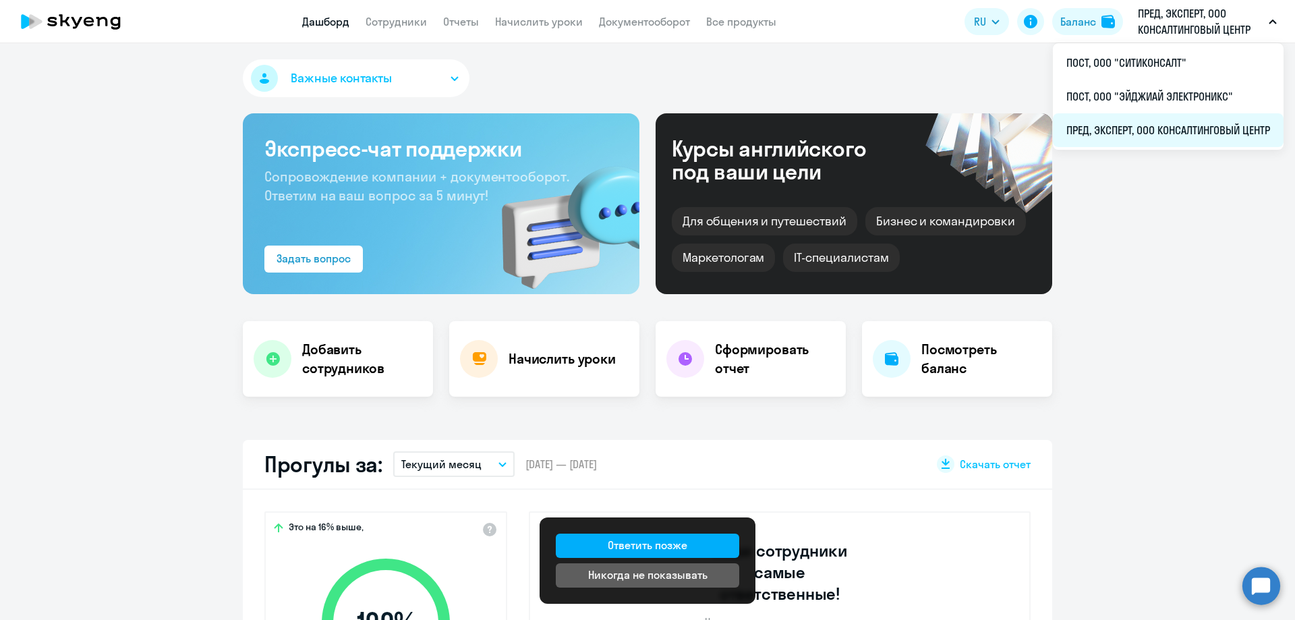
click at [1126, 121] on li "ПРЕД, ЭКСПЕРТ, ООО КОНСАЛТИНГОВЫЙ ЦЕНТР" at bounding box center [1168, 130] width 231 height 34
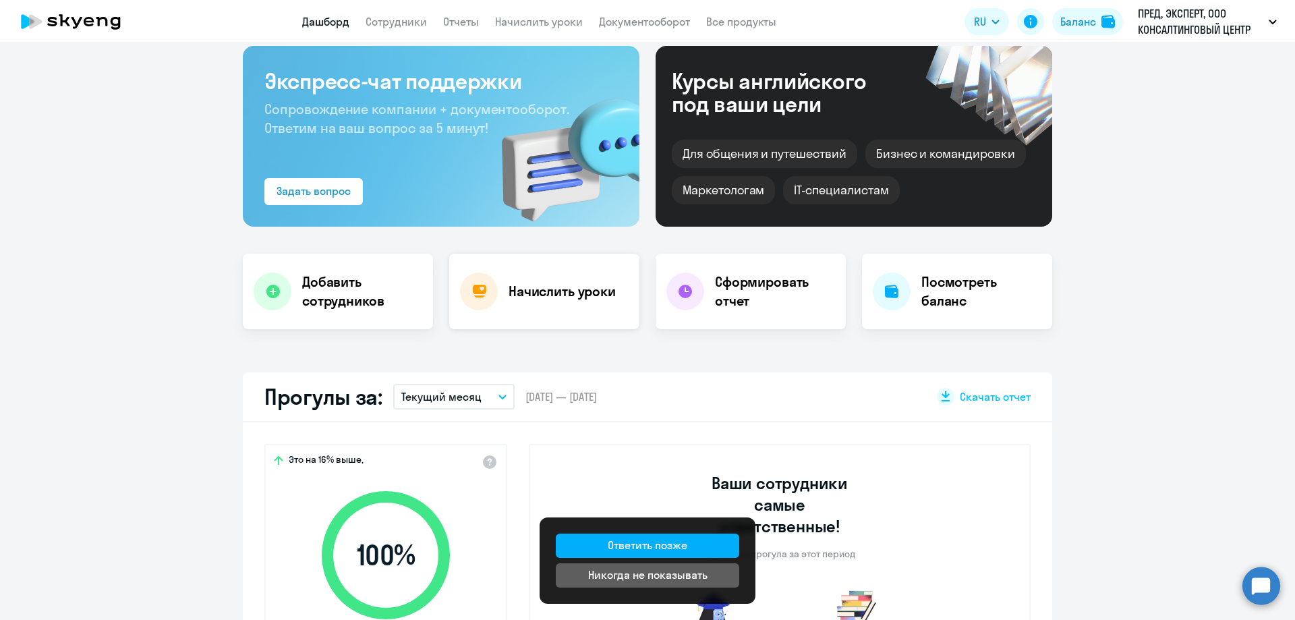
click at [526, 295] on h4 "Начислить уроки" at bounding box center [562, 291] width 107 height 19
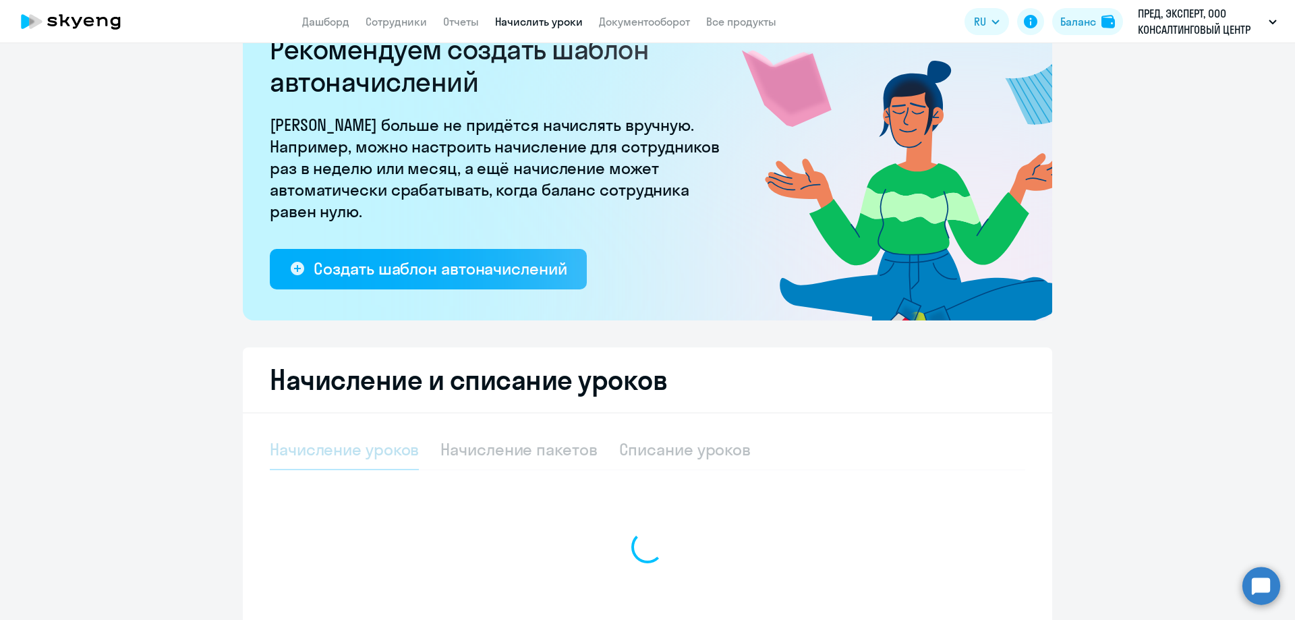
select select "10"
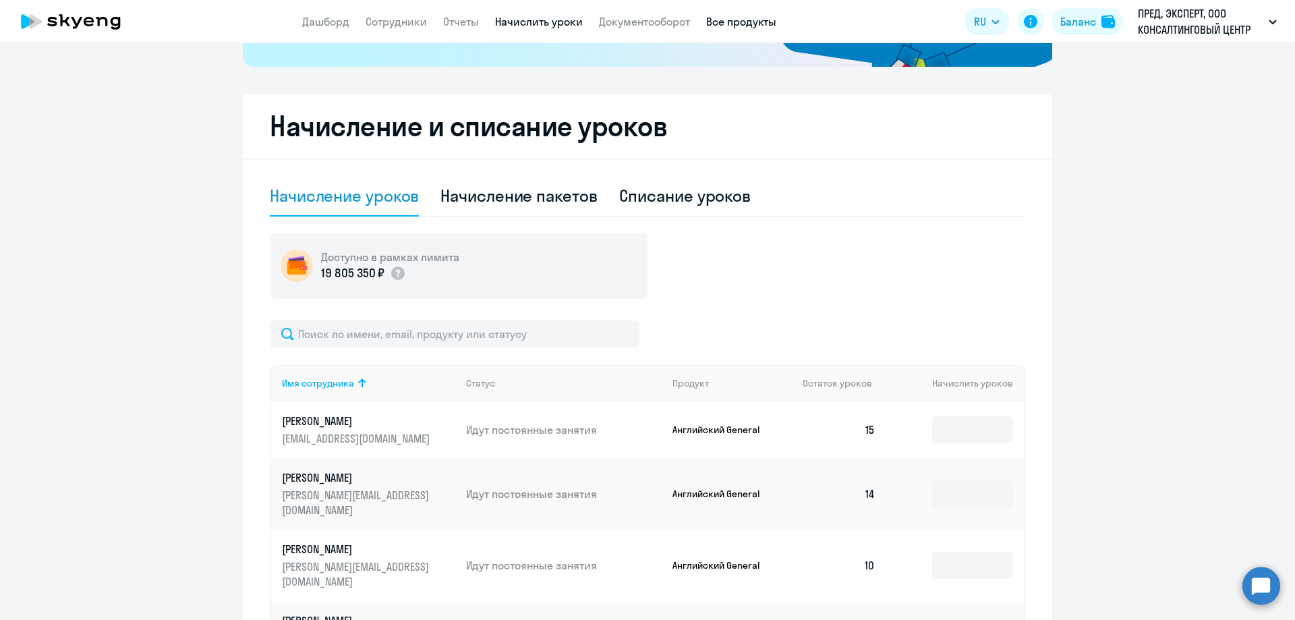
scroll to position [109, 0]
